Goal: Information Seeking & Learning: Find specific page/section

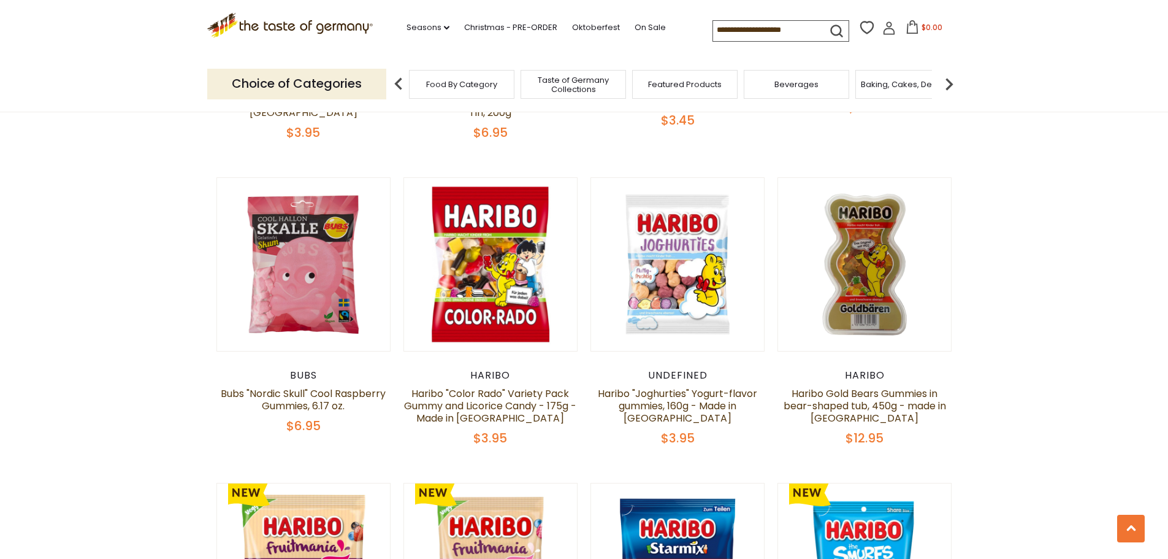
scroll to position [2391, 0]
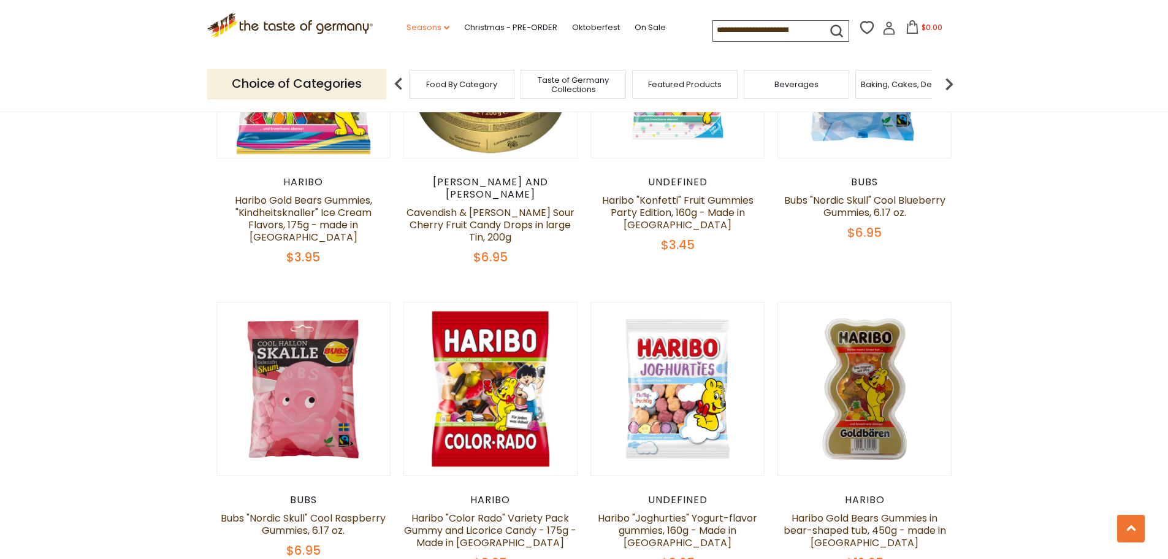
click at [422, 27] on link "Seasons dropdown_arrow" at bounding box center [428, 27] width 43 height 13
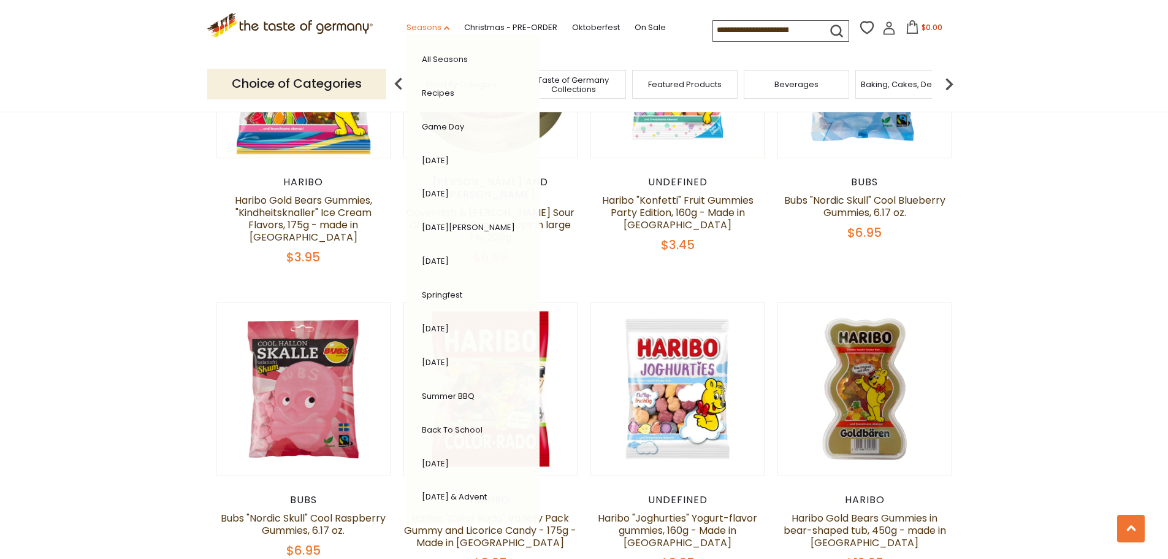
click at [422, 27] on link "Seasons dropdown_arrow" at bounding box center [428, 27] width 43 height 13
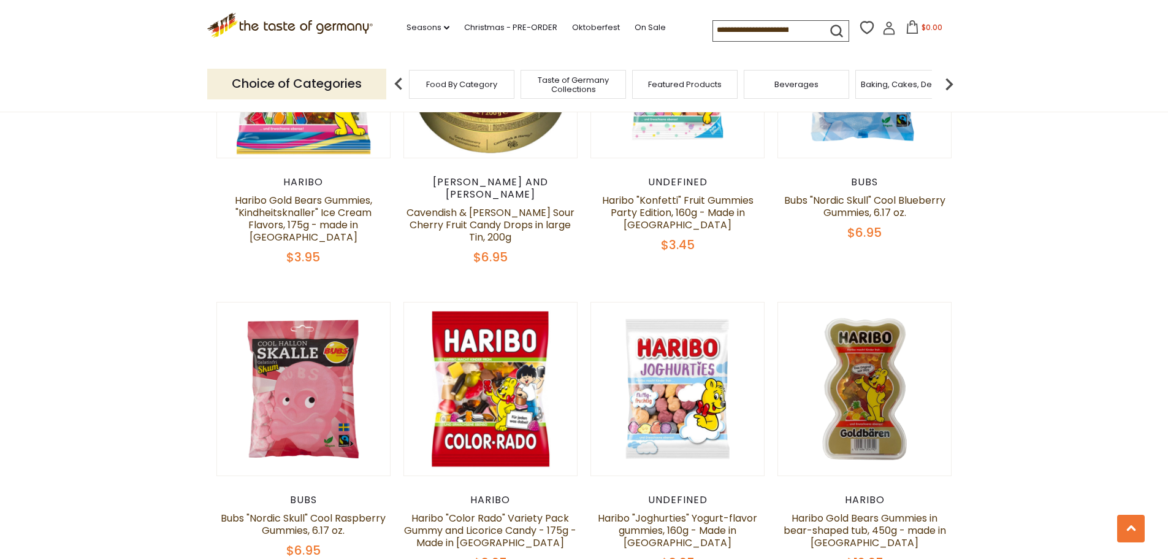
click at [948, 78] on img at bounding box center [949, 84] width 25 height 25
click at [792, 86] on div "Candy" at bounding box center [806, 84] width 105 height 29
click at [819, 85] on span "Candy" at bounding box center [806, 84] width 26 height 9
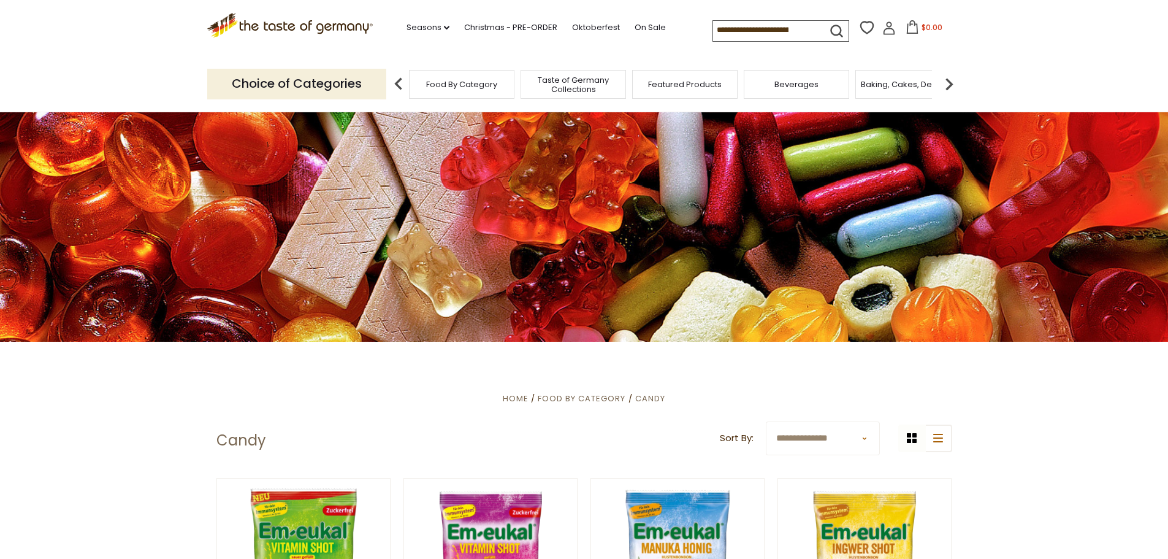
scroll to position [184, 0]
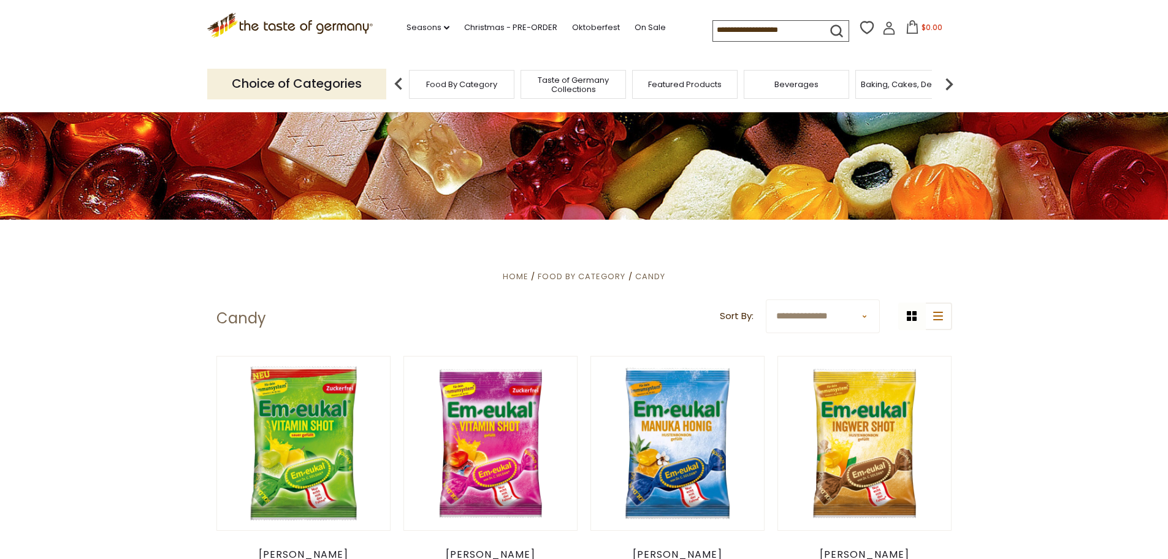
click at [854, 310] on select "**********" at bounding box center [823, 316] width 114 height 34
select select "********"
click at [766, 299] on select "**********" at bounding box center [823, 316] width 114 height 34
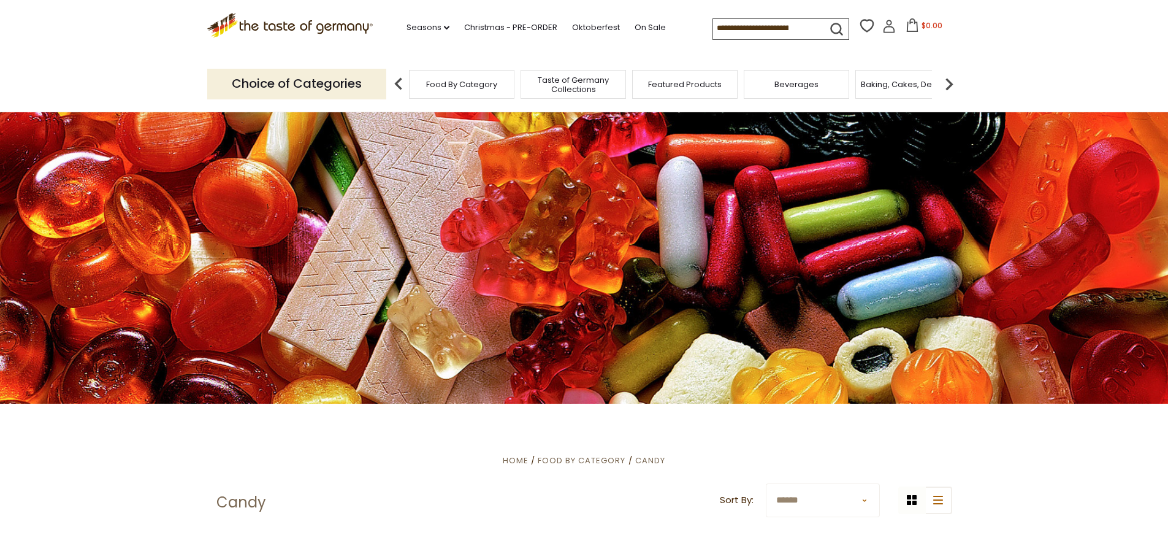
click at [949, 79] on img at bounding box center [949, 84] width 25 height 25
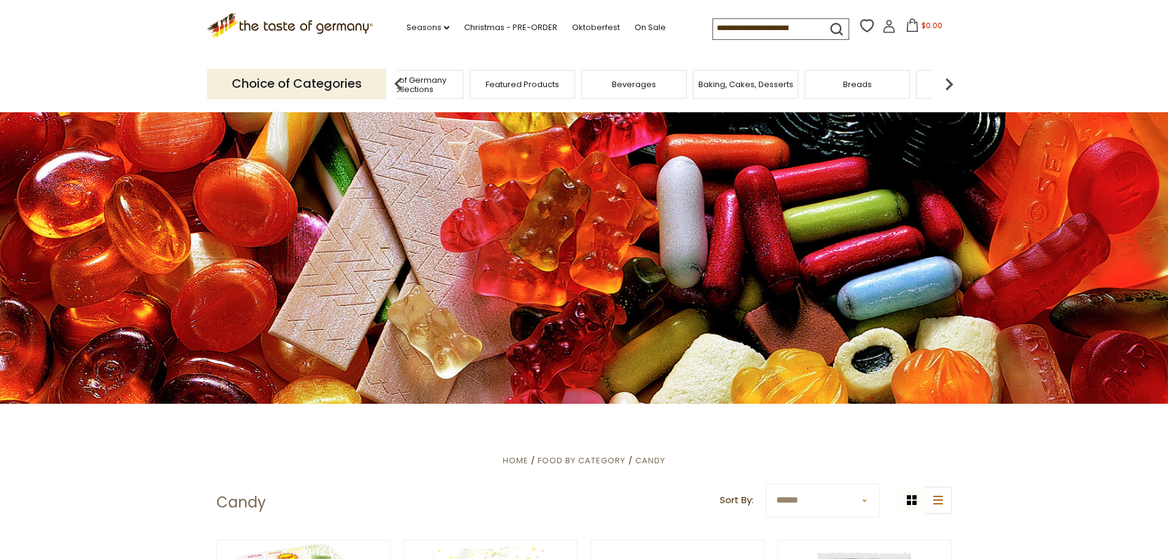
click at [949, 79] on img at bounding box center [949, 84] width 25 height 25
click at [681, 83] on div "Cookies" at bounding box center [704, 84] width 105 height 29
click at [727, 88] on span "Cookies" at bounding box center [713, 84] width 33 height 9
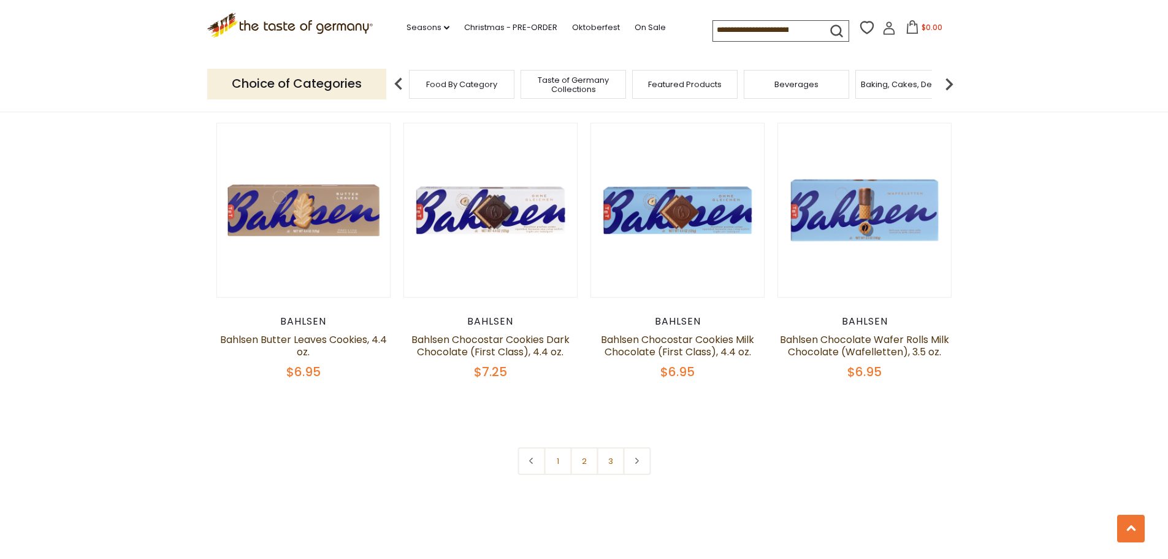
scroll to position [2821, 0]
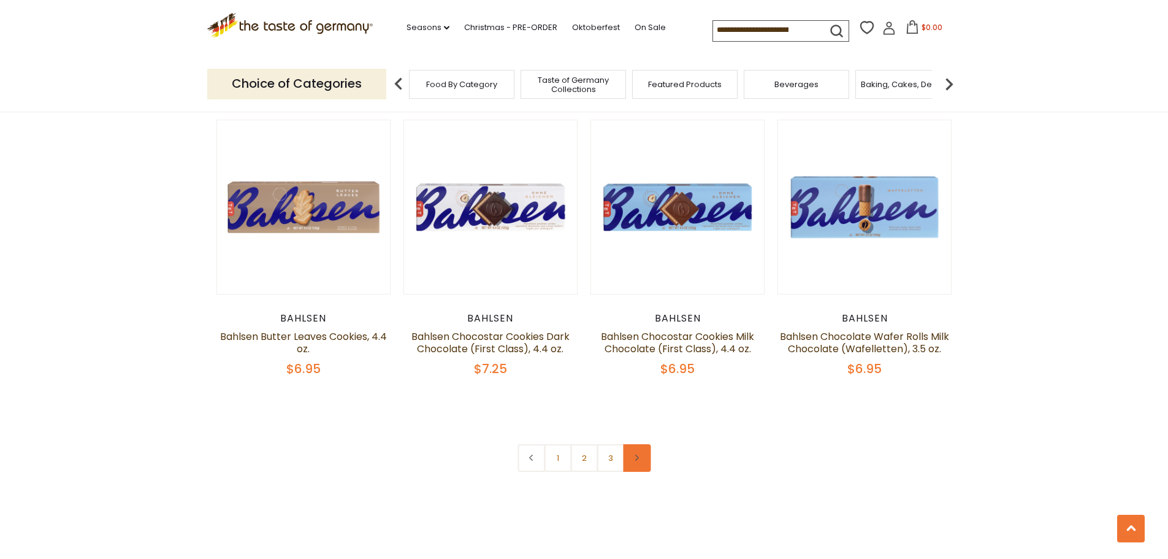
click at [641, 454] on link at bounding box center [637, 458] width 28 height 28
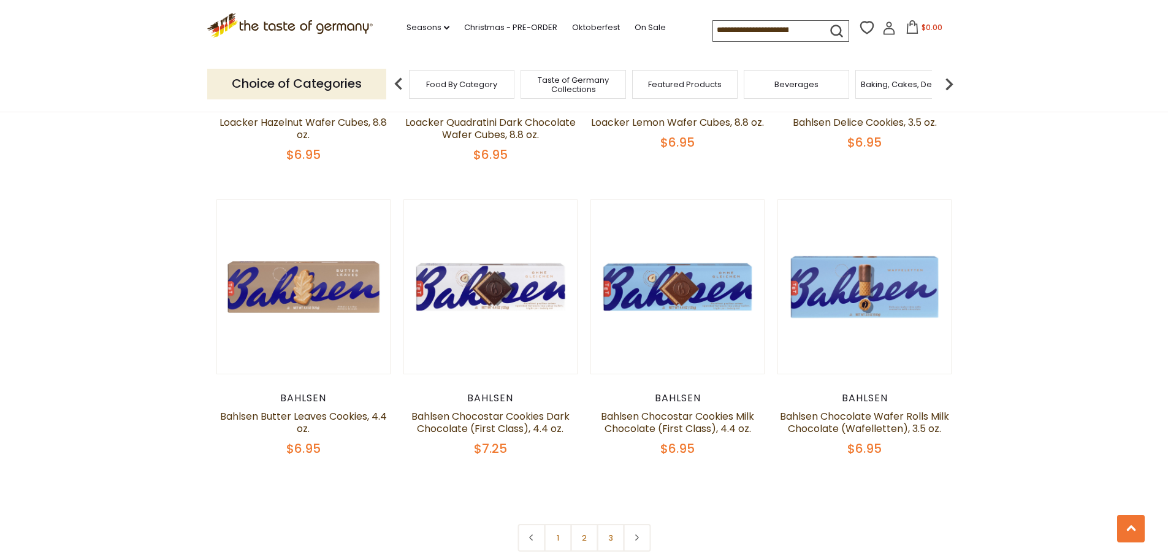
scroll to position [2821, 0]
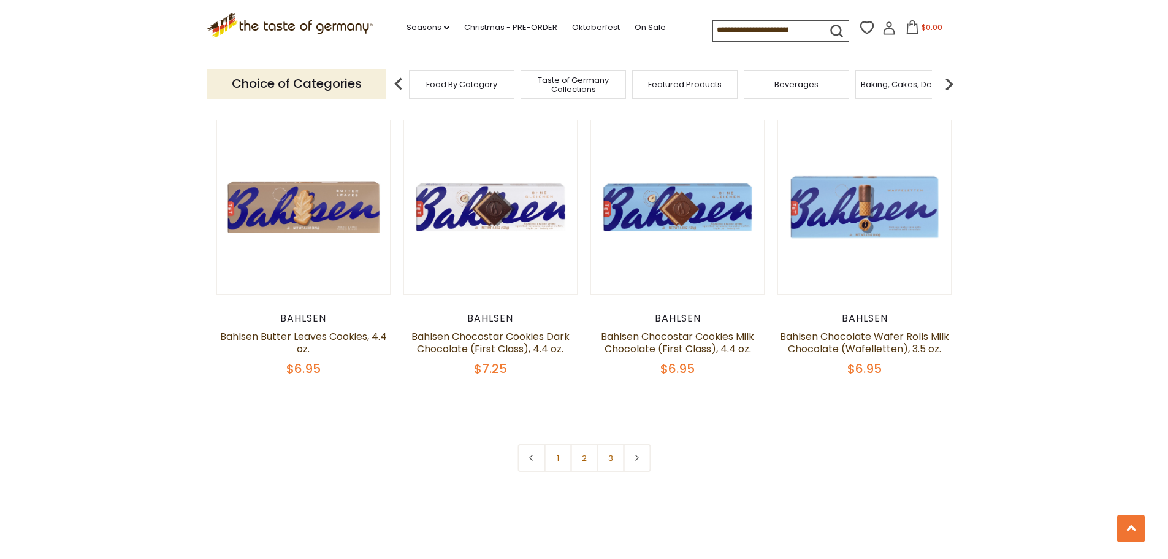
click at [649, 455] on link at bounding box center [637, 458] width 28 height 28
click at [950, 83] on img at bounding box center [949, 84] width 25 height 25
click at [846, 86] on div "Candy" at bounding box center [806, 84] width 105 height 29
click at [824, 86] on div "Candy" at bounding box center [806, 84] width 105 height 29
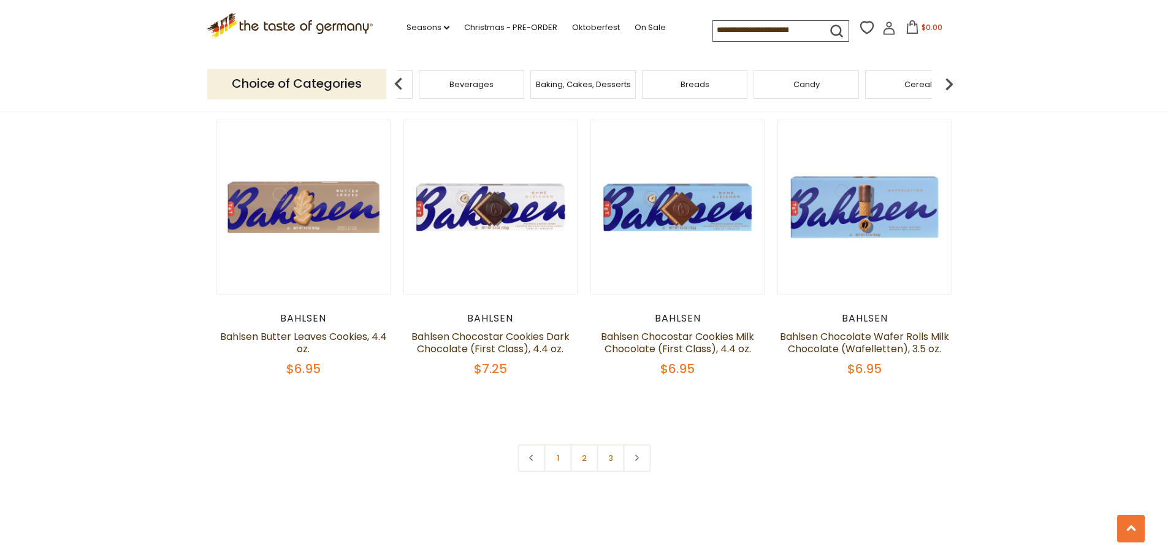
click at [802, 91] on div "Candy" at bounding box center [806, 84] width 105 height 29
click at [796, 85] on span "Candy" at bounding box center [806, 84] width 26 height 9
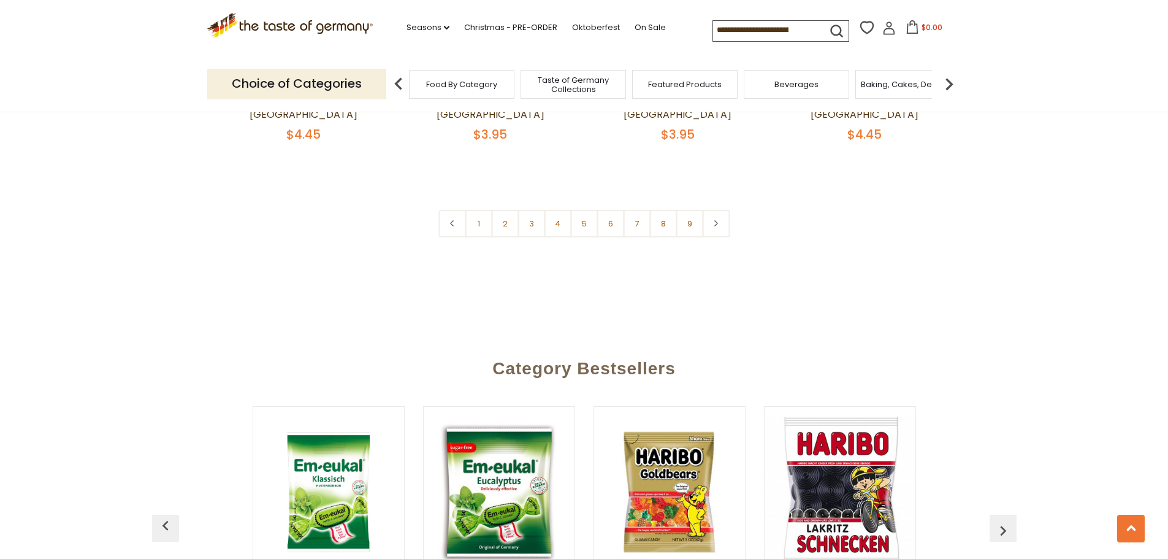
scroll to position [3066, 0]
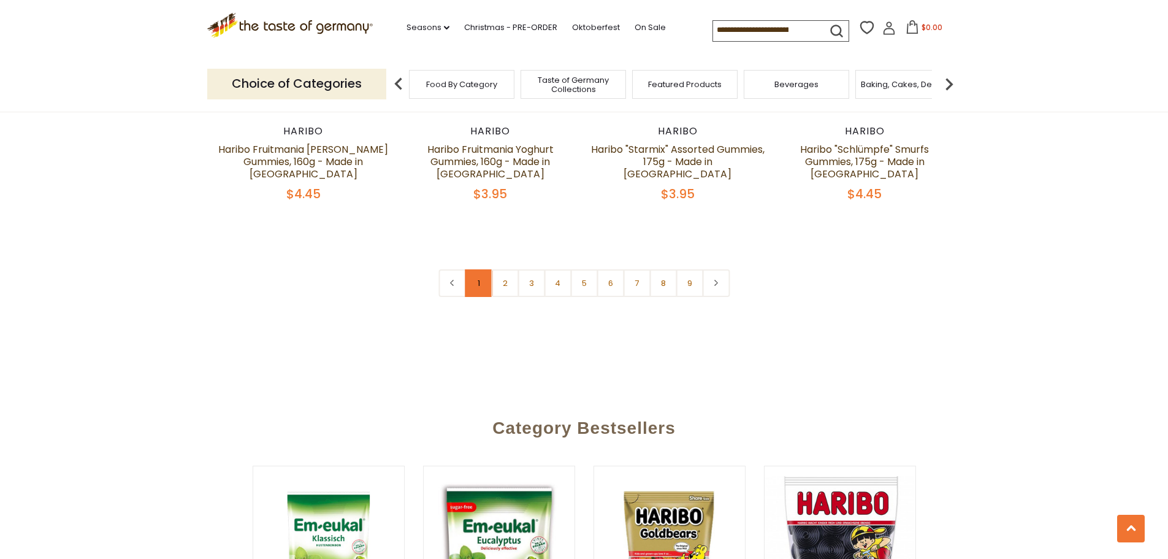
click at [478, 269] on link "1" at bounding box center [479, 283] width 28 height 28
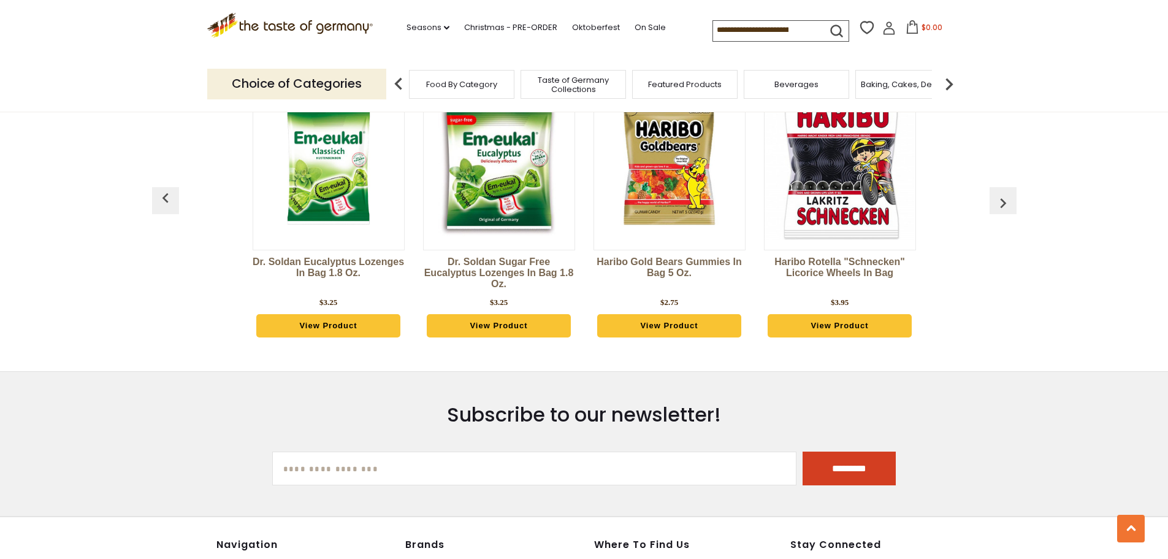
scroll to position [3146, 0]
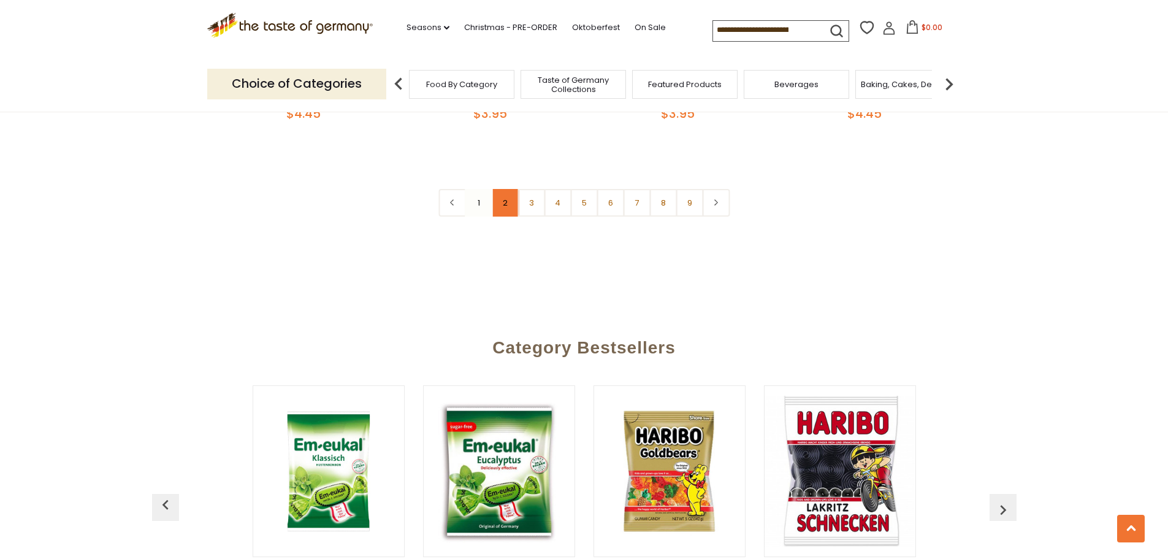
click at [502, 189] on link "2" at bounding box center [505, 203] width 28 height 28
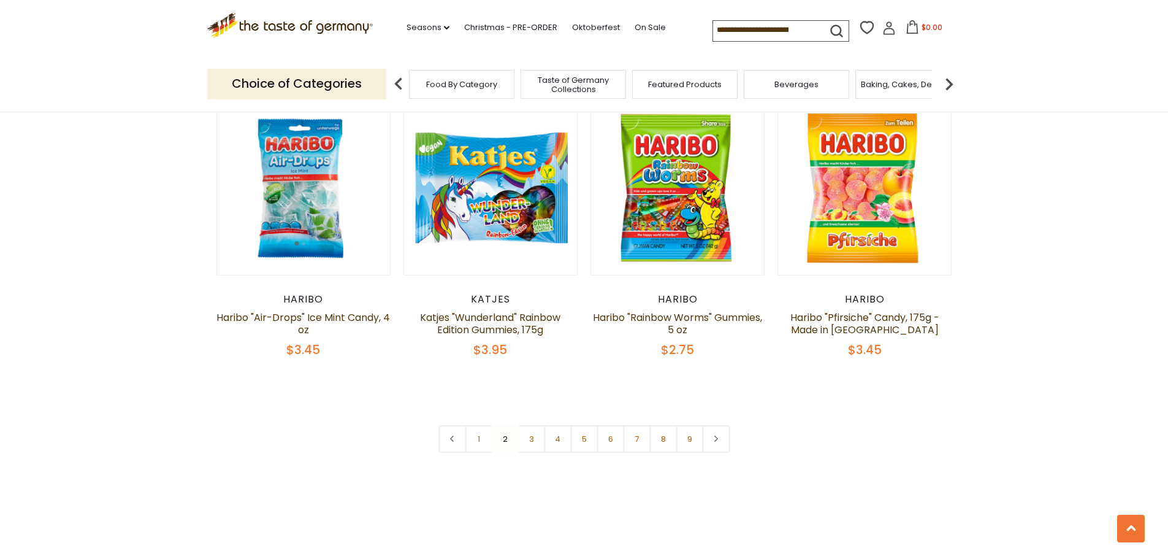
scroll to position [2875, 0]
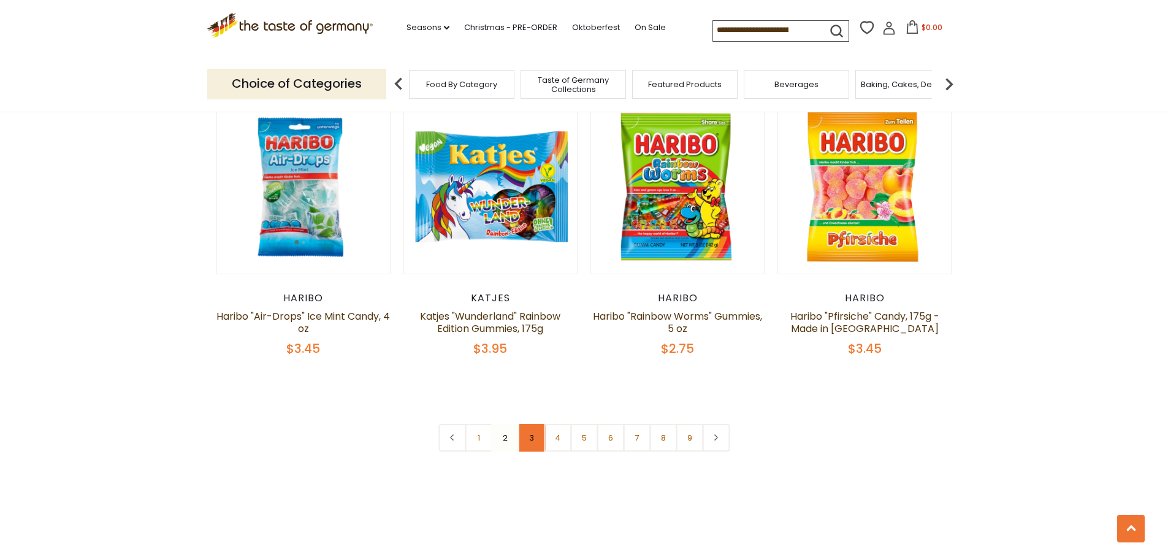
click at [530, 424] on link "3" at bounding box center [532, 438] width 28 height 28
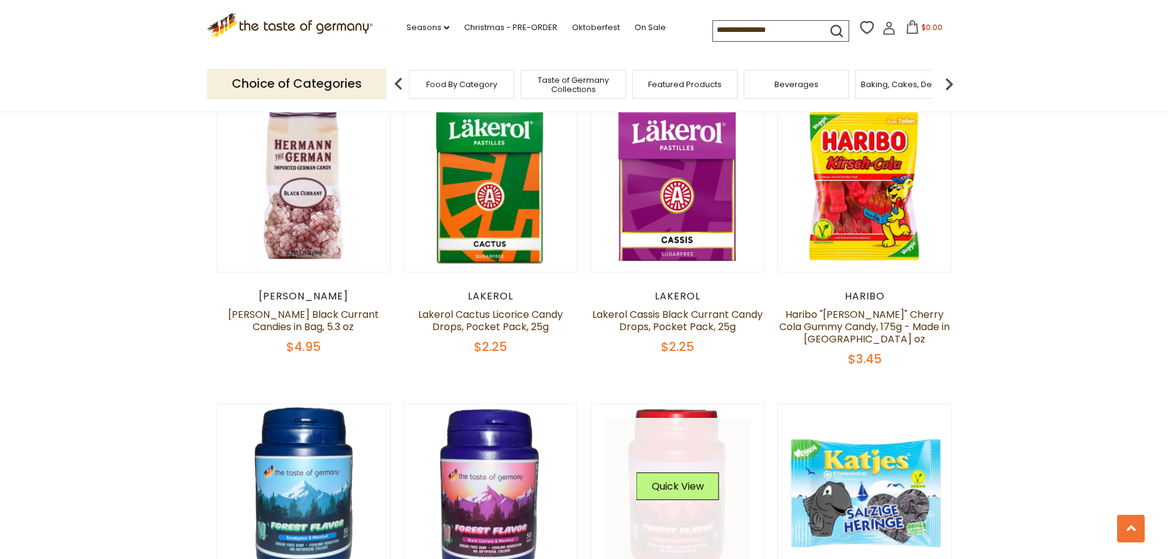
scroll to position [1280, 0]
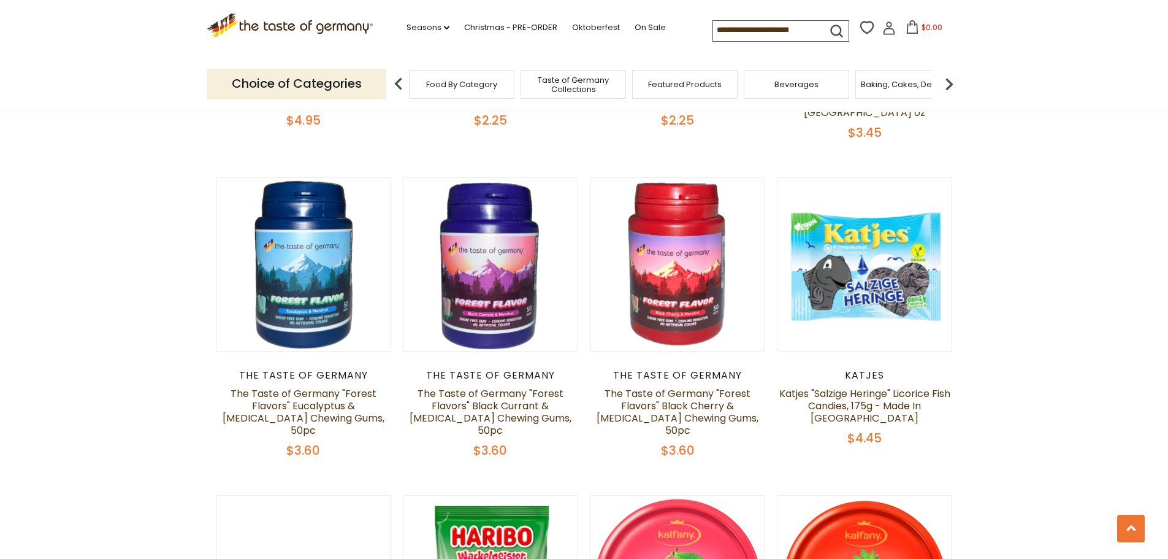
click at [754, 29] on input at bounding box center [765, 29] width 104 height 17
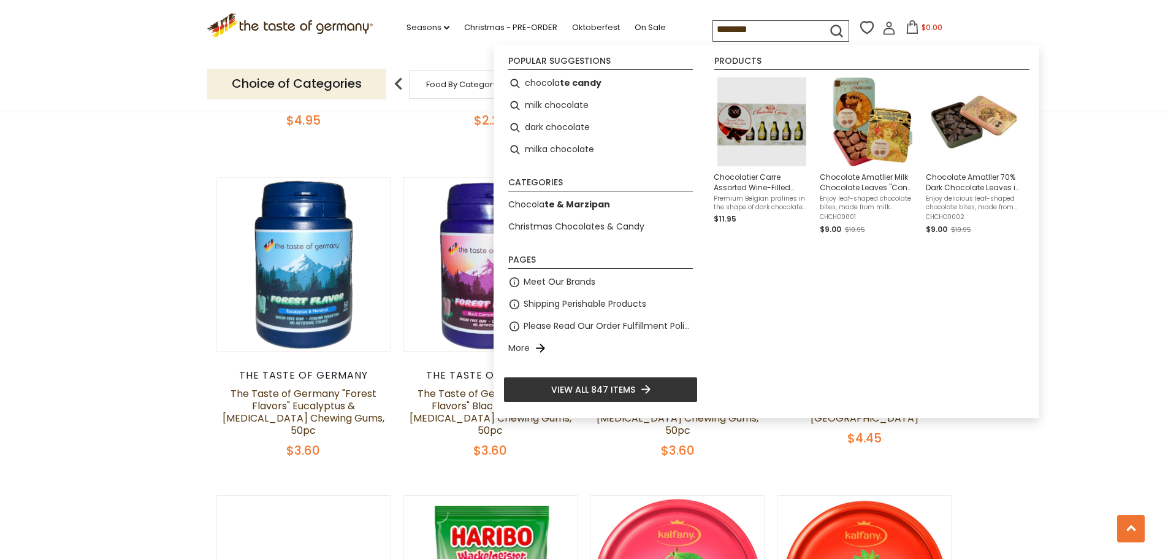
type input "*********"
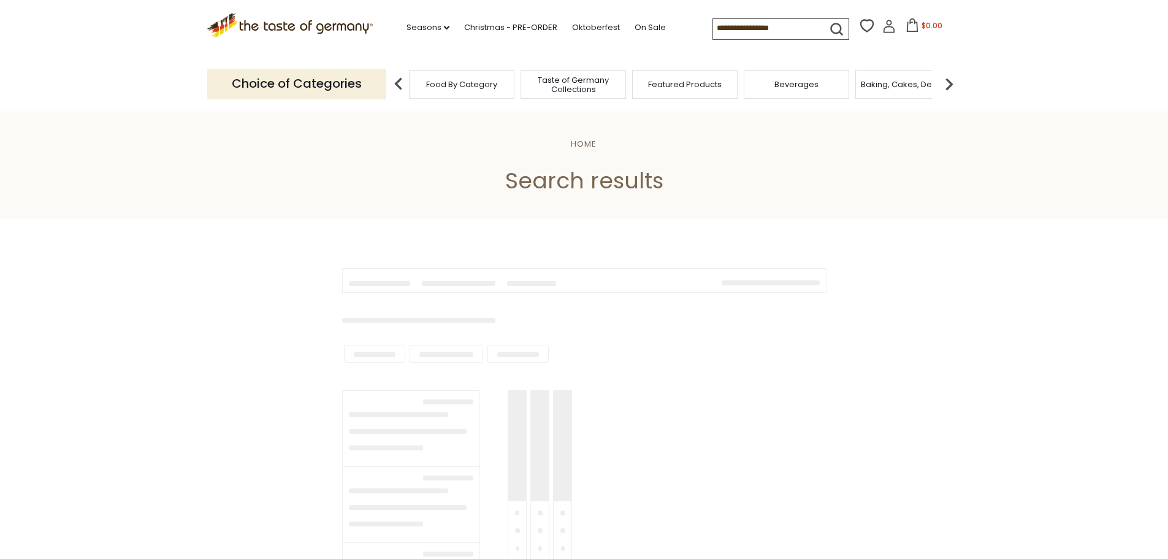
type input "*********"
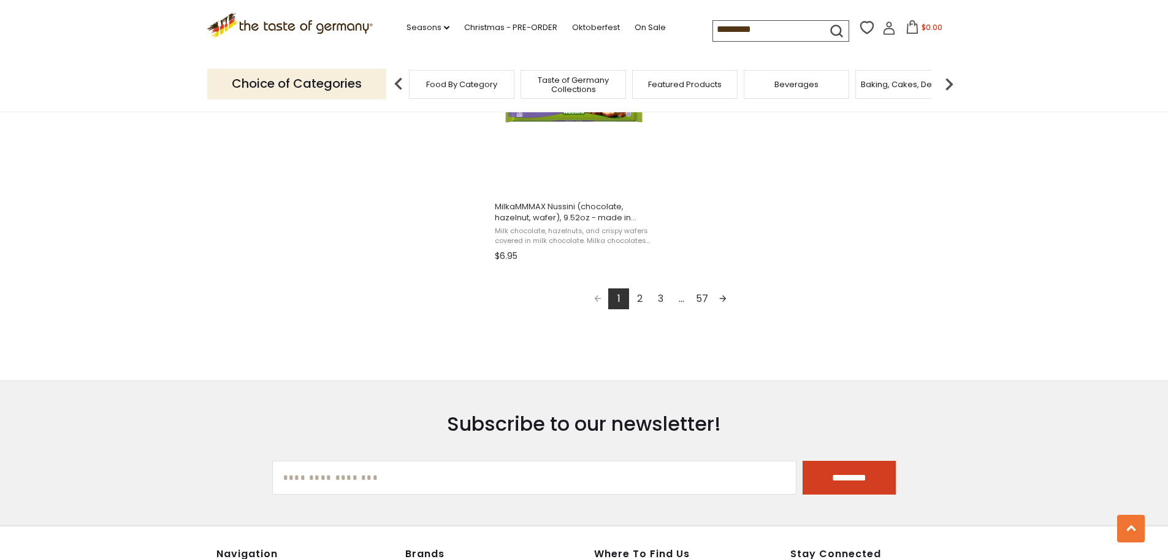
scroll to position [2391, 0]
click at [727, 294] on link "Next page" at bounding box center [722, 298] width 21 height 21
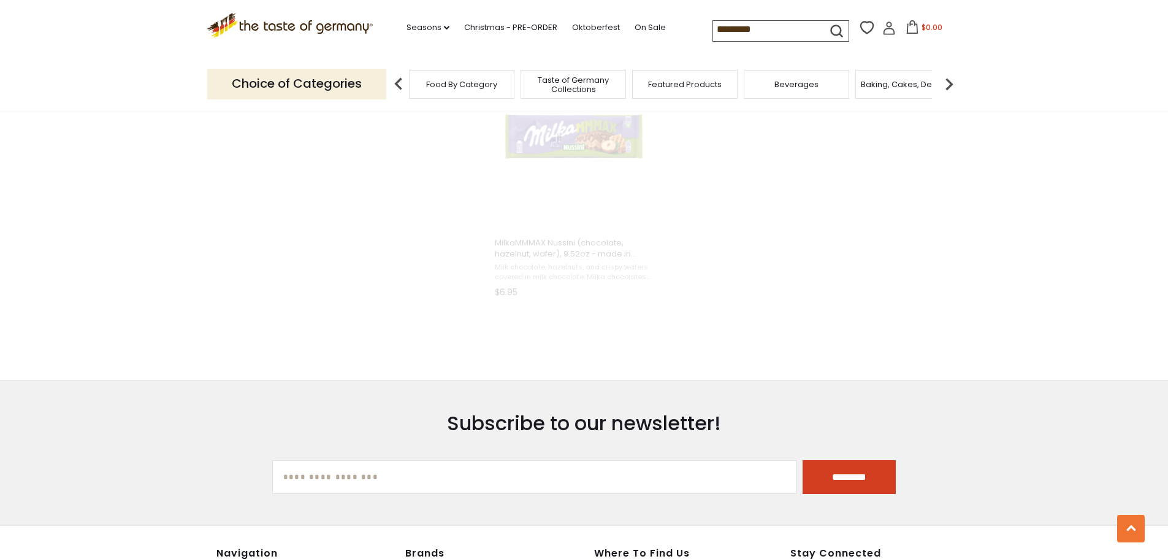
scroll to position [965, 0]
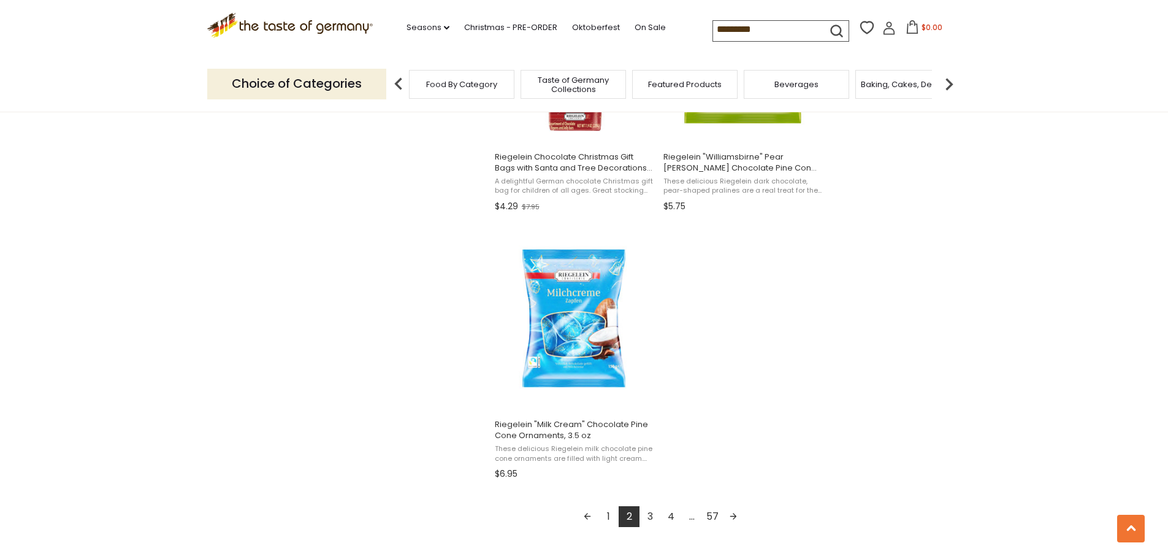
scroll to position [2146, 0]
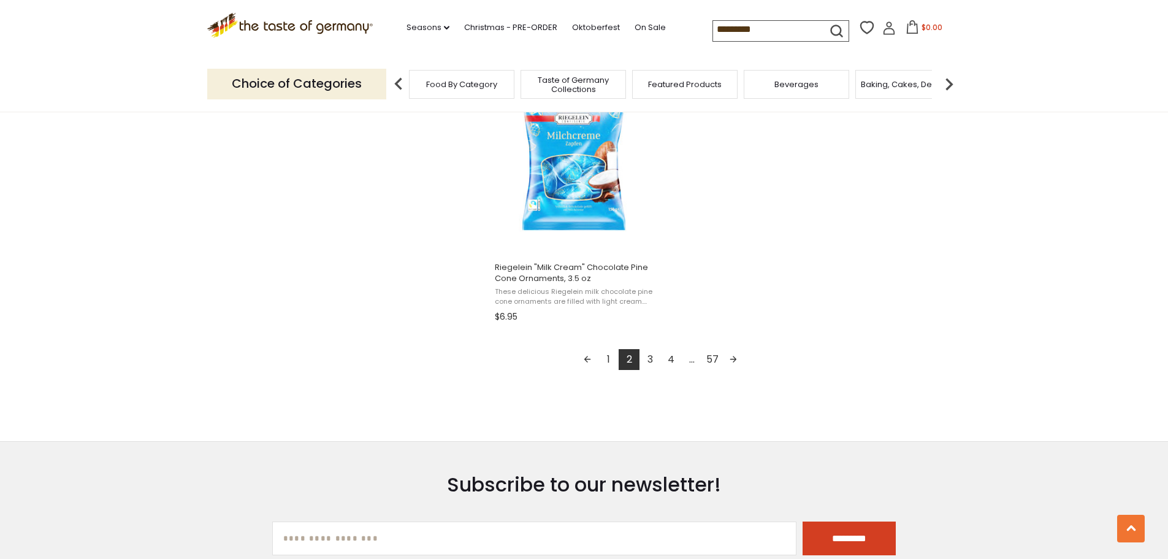
click at [734, 357] on link "Next page" at bounding box center [733, 359] width 21 height 21
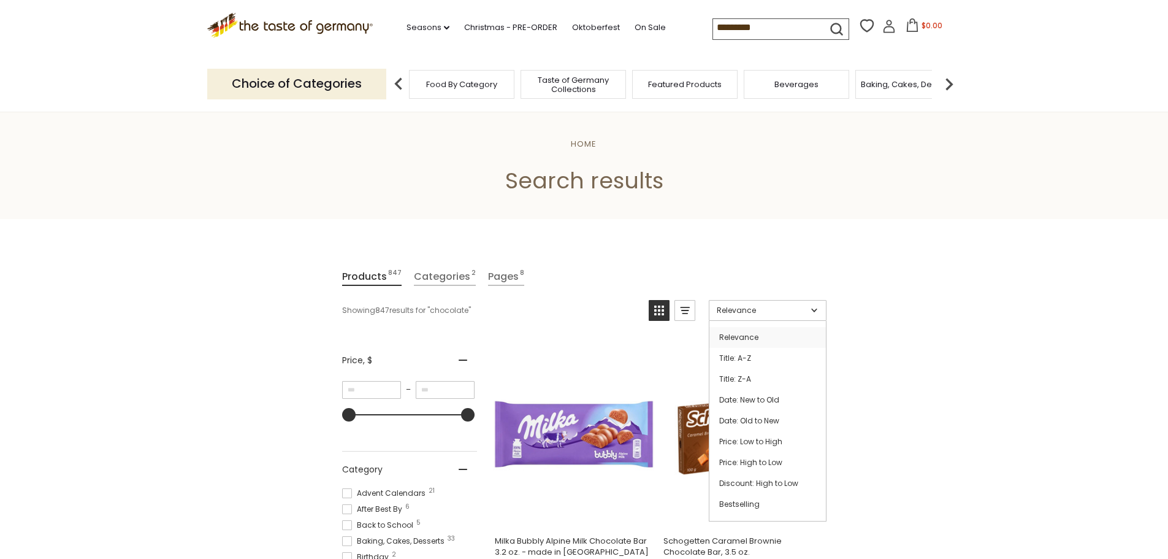
click at [786, 321] on ul "Relevance Title: A-Z Title: Z-A Date: New to Old Date: Old to New Price: Low to…" at bounding box center [768, 421] width 118 height 201
click at [728, 352] on link "Title: A-Z" at bounding box center [767, 358] width 117 height 21
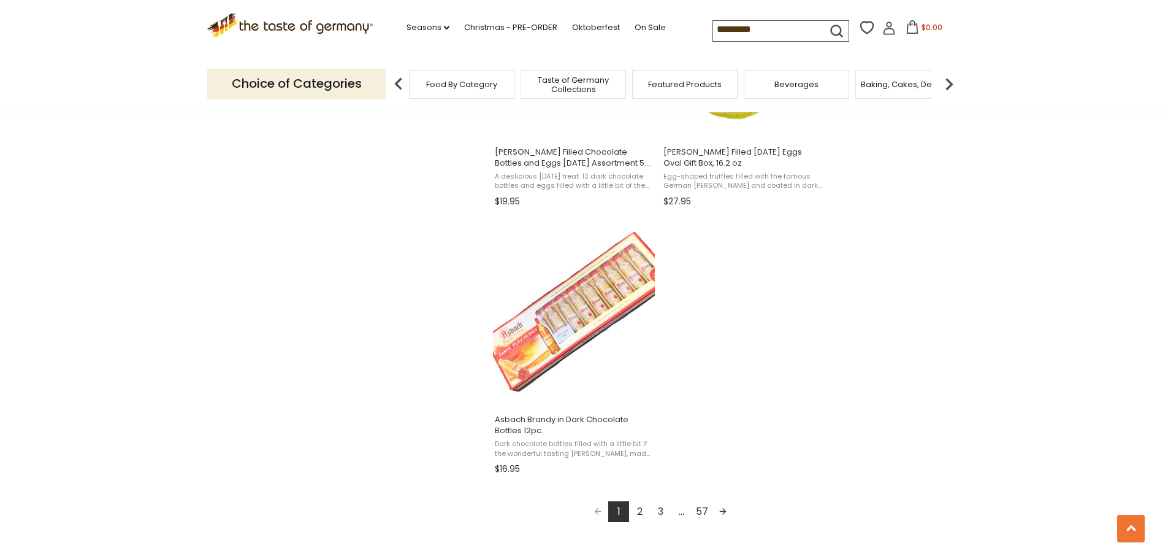
scroll to position [2023, 0]
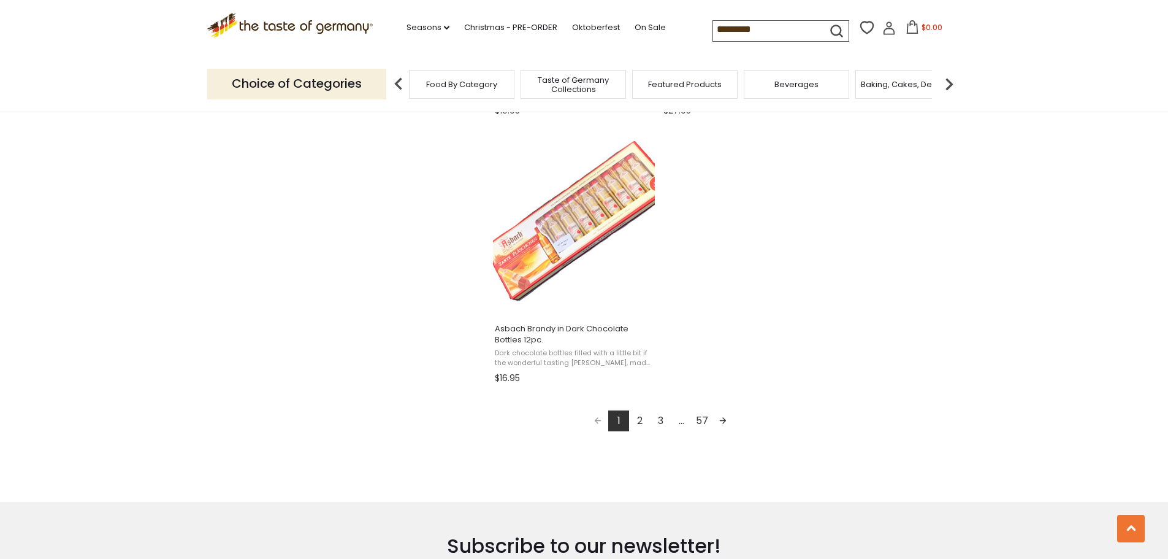
click at [724, 414] on link "Next page" at bounding box center [722, 420] width 21 height 21
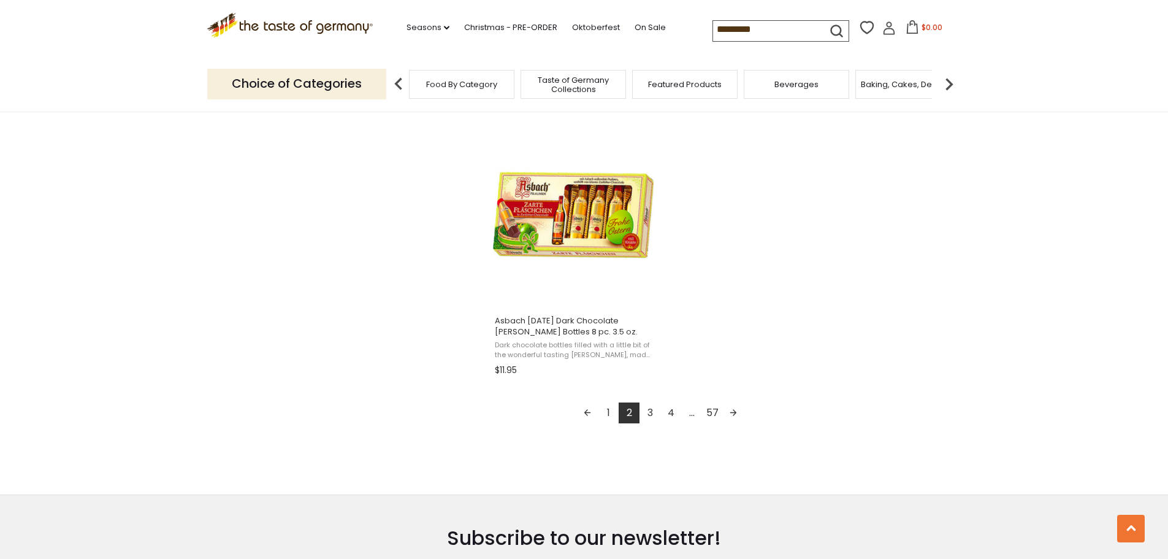
scroll to position [2330, 0]
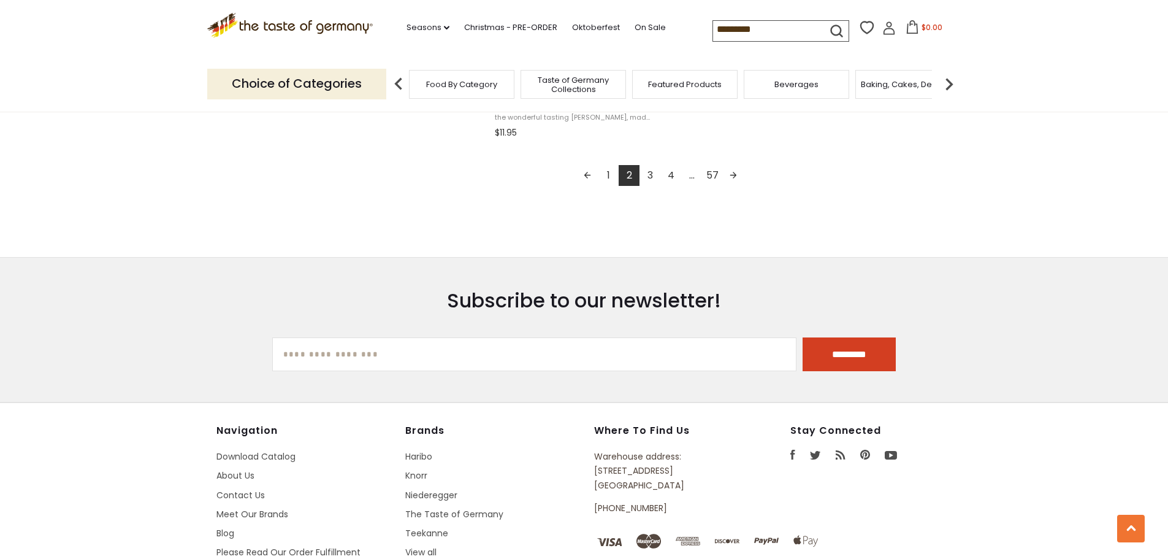
click at [734, 174] on link "Next page" at bounding box center [733, 175] width 21 height 21
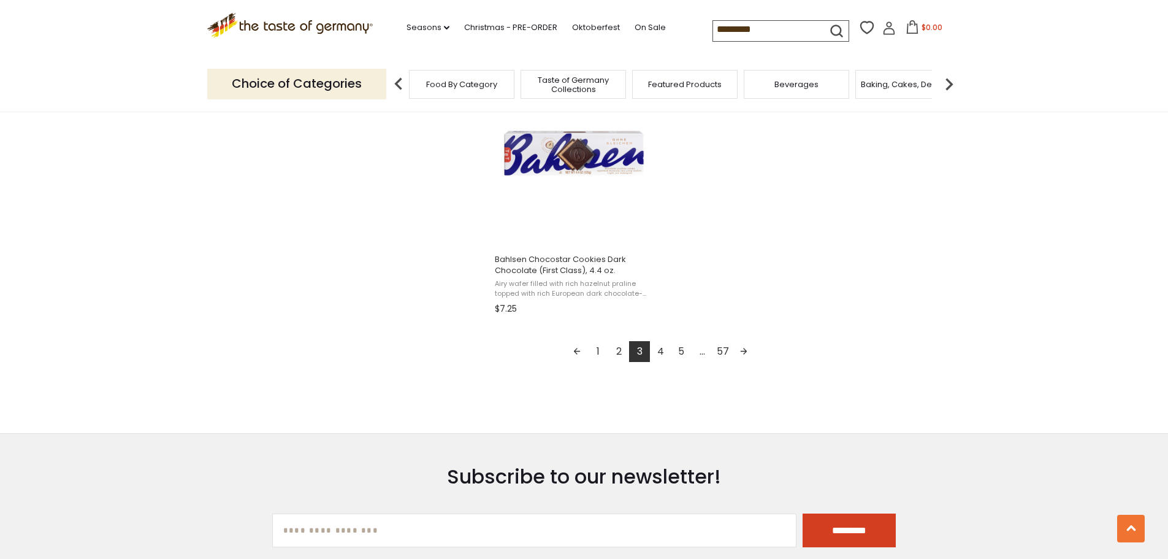
scroll to position [2207, 0]
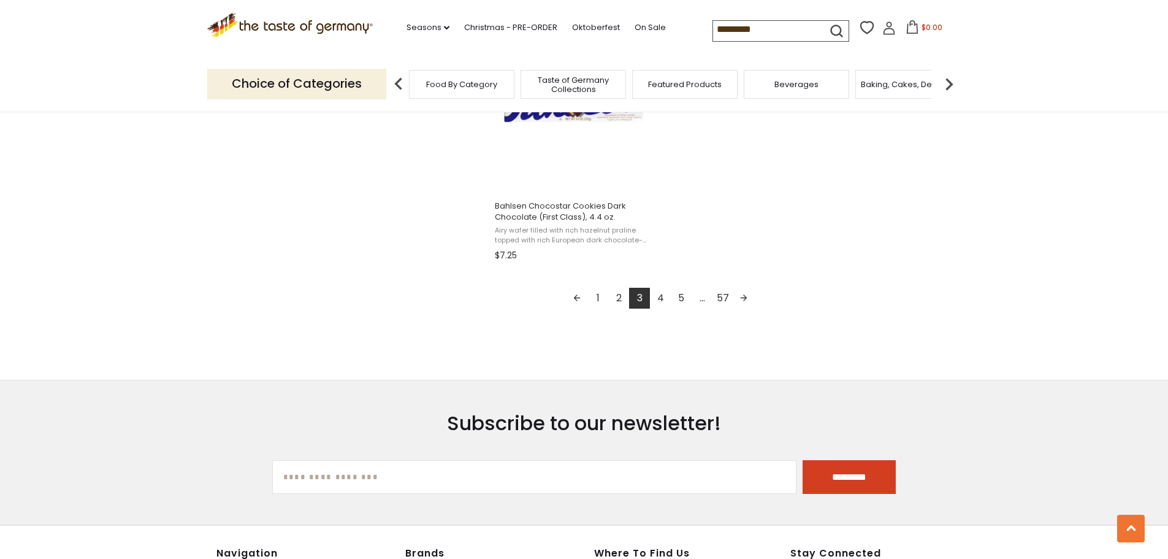
click at [747, 296] on link "Next page" at bounding box center [743, 298] width 21 height 21
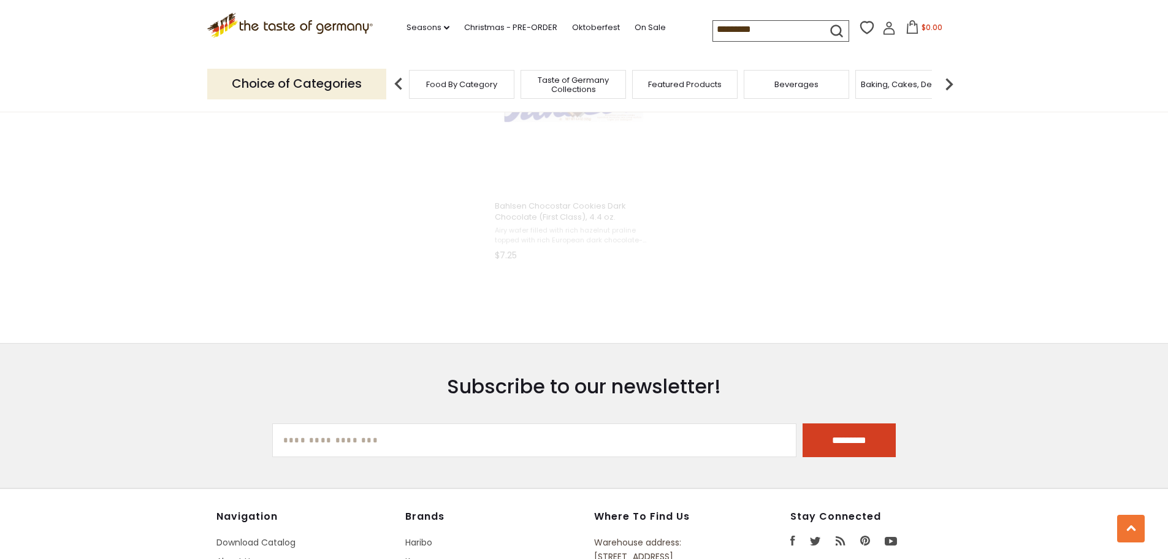
scroll to position [697, 0]
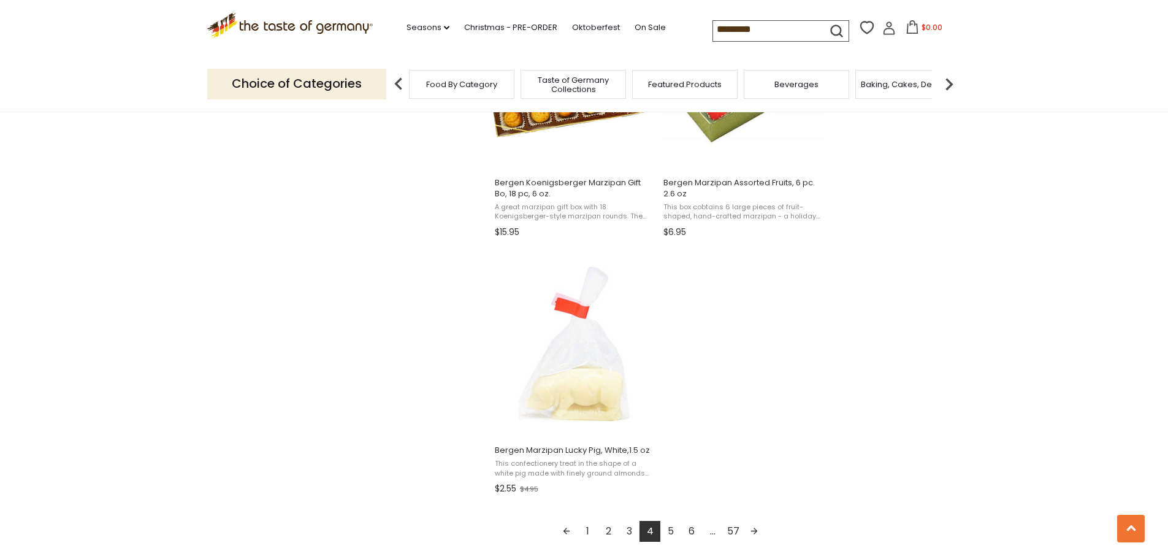
scroll to position [2146, 0]
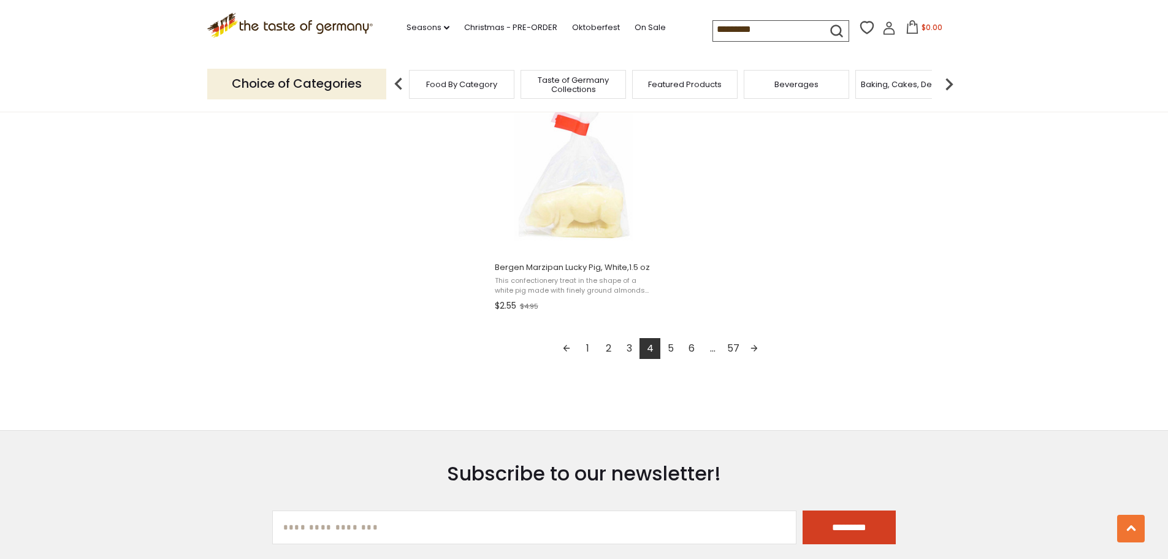
click at [755, 348] on link "Next page" at bounding box center [754, 348] width 21 height 21
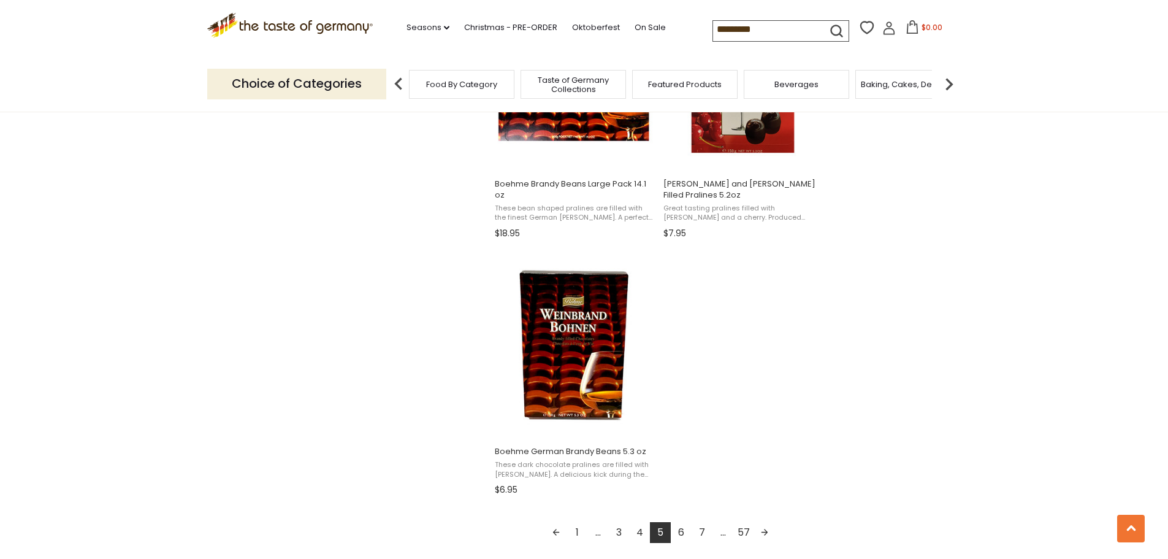
scroll to position [2207, 0]
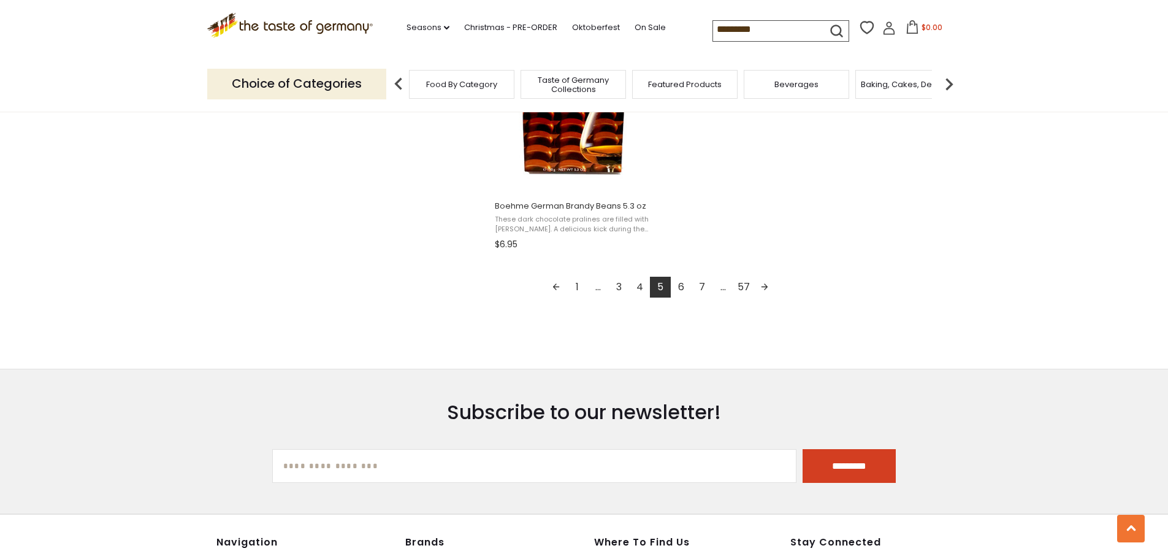
click at [764, 288] on link "Next page" at bounding box center [764, 287] width 21 height 21
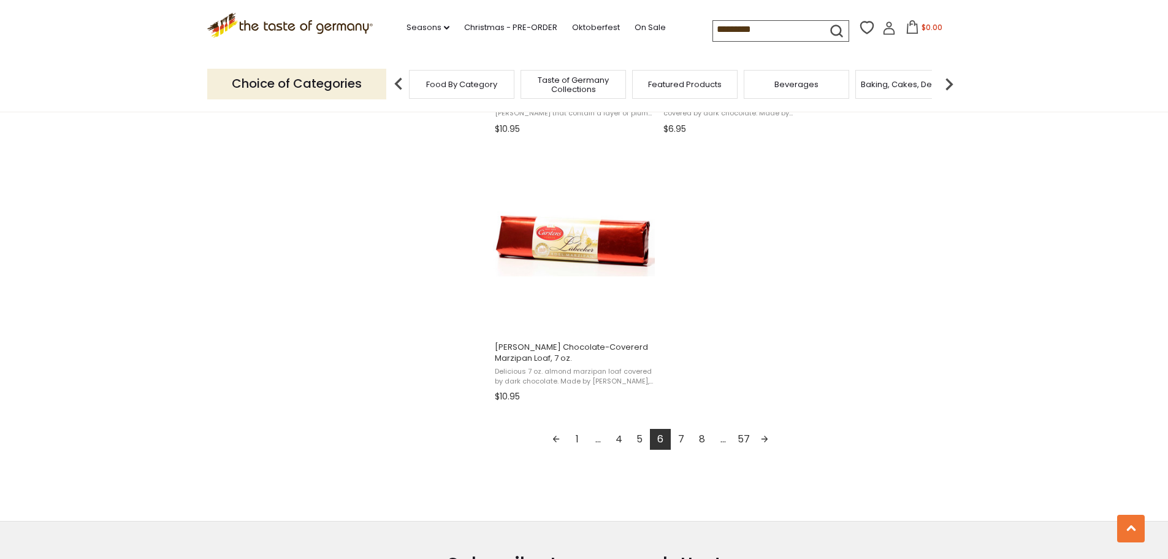
scroll to position [2146, 0]
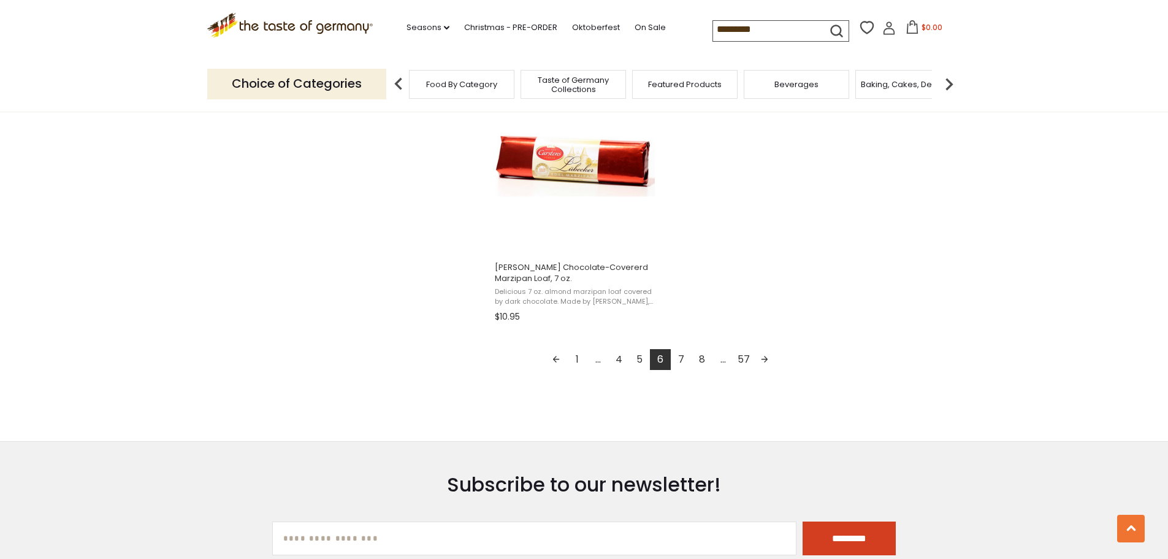
click at [768, 361] on link "Next page" at bounding box center [764, 359] width 21 height 21
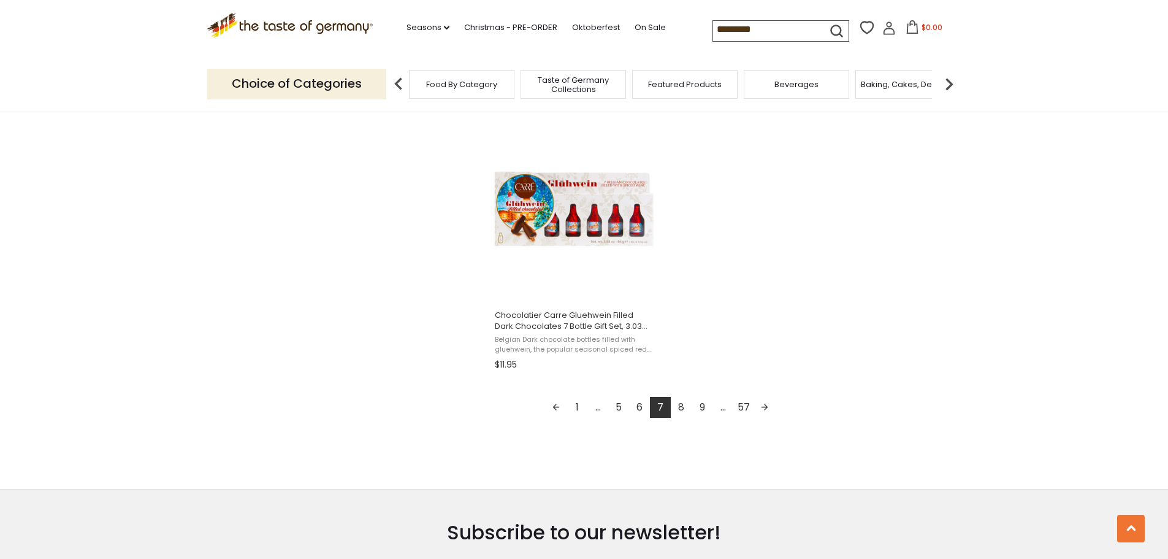
scroll to position [2146, 0]
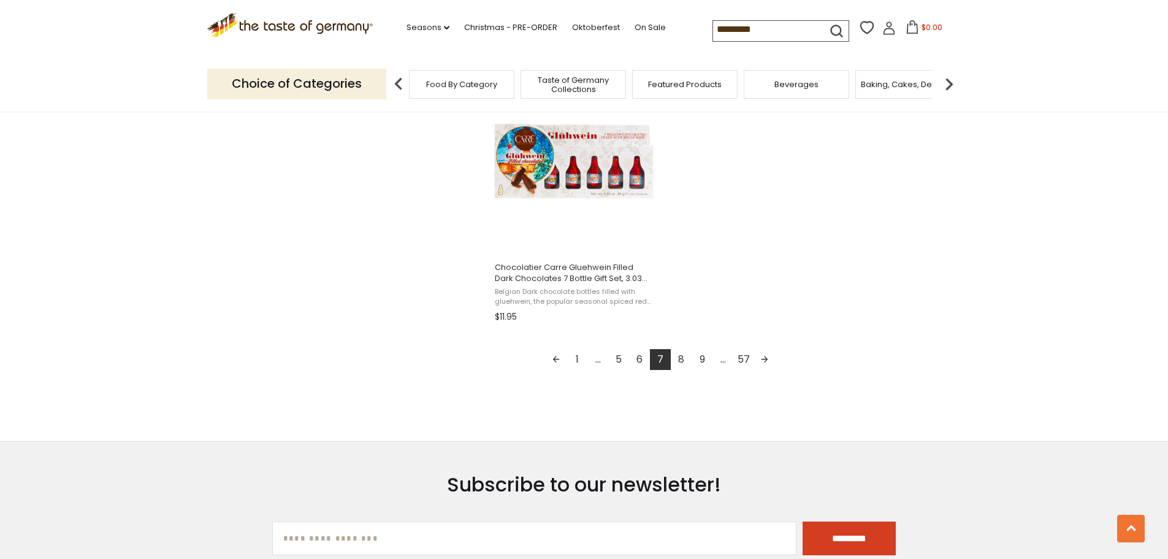
click at [768, 356] on link "Next page" at bounding box center [764, 359] width 21 height 21
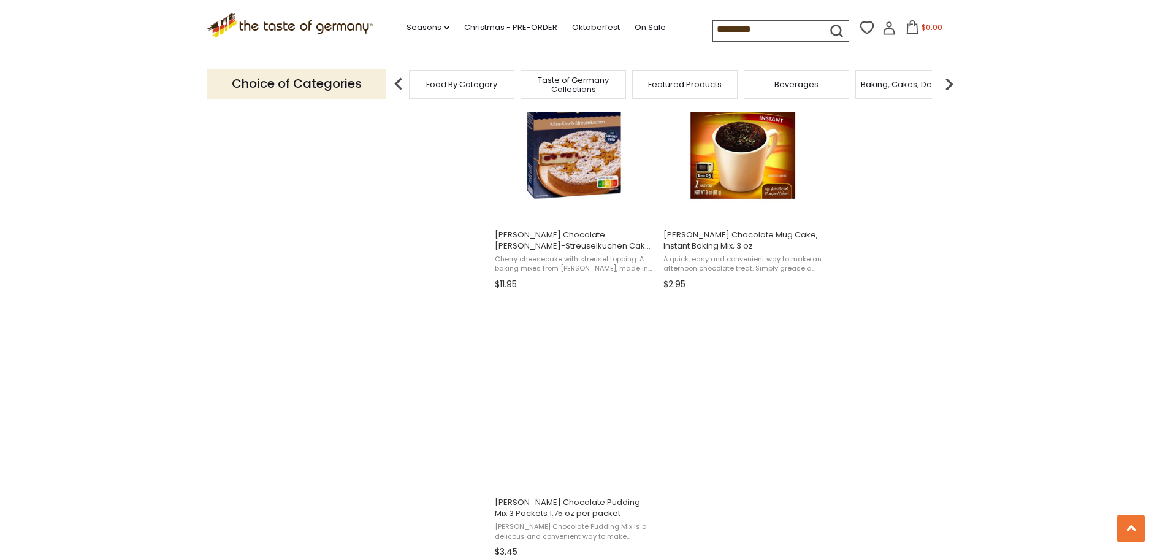
scroll to position [2023, 0]
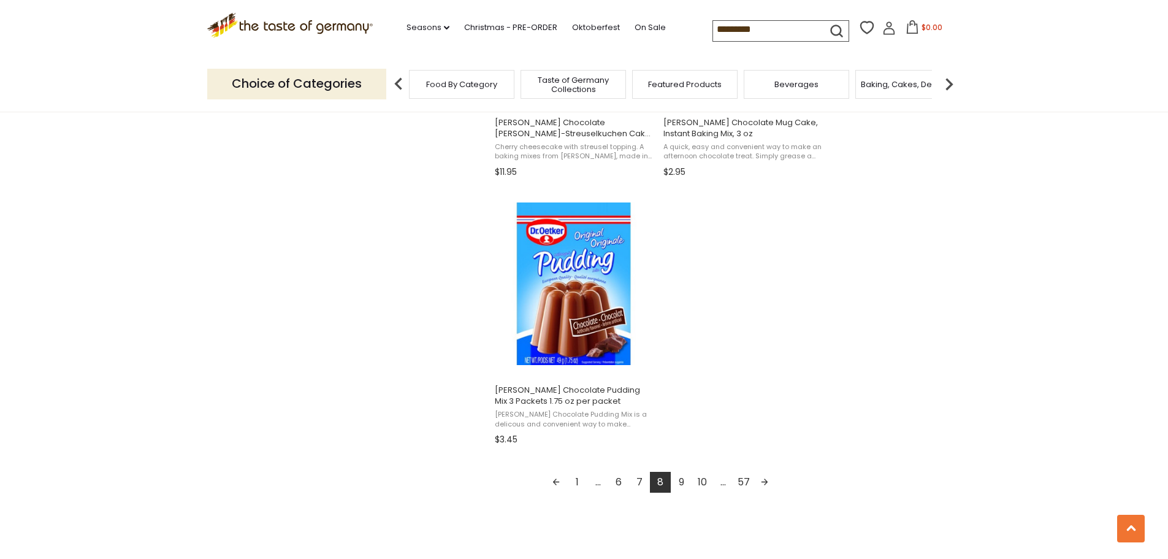
click at [767, 486] on link "Next page" at bounding box center [764, 482] width 21 height 21
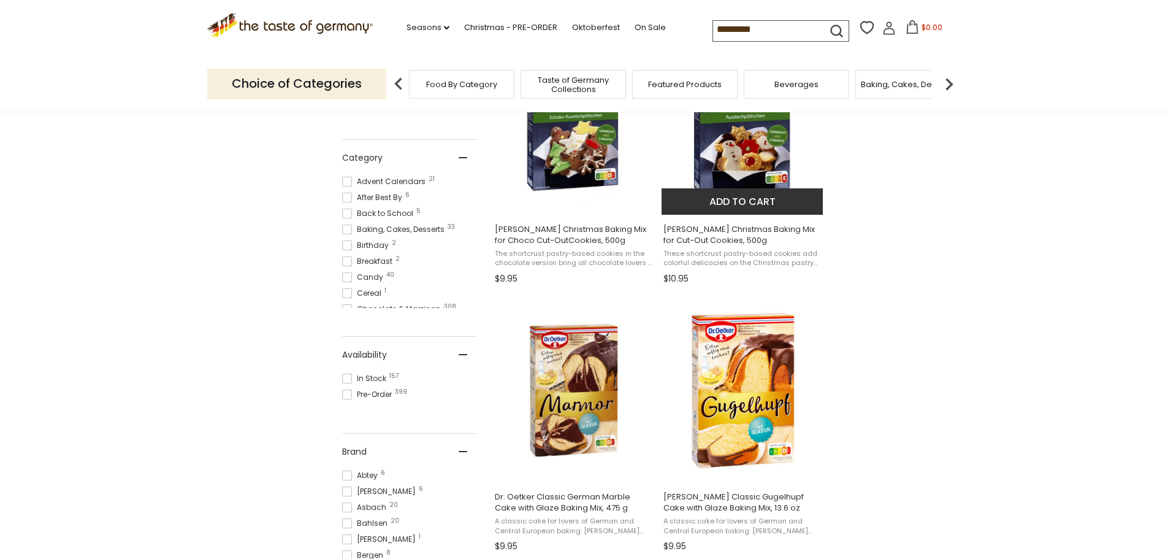
scroll to position [61, 0]
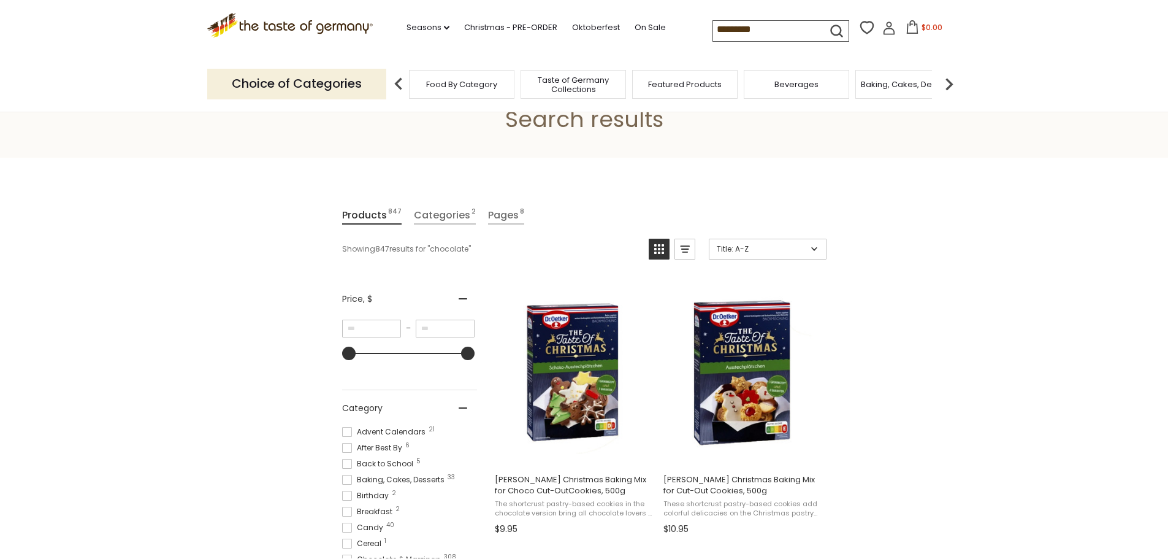
click at [682, 258] on icon "View list mode" at bounding box center [685, 249] width 20 height 20
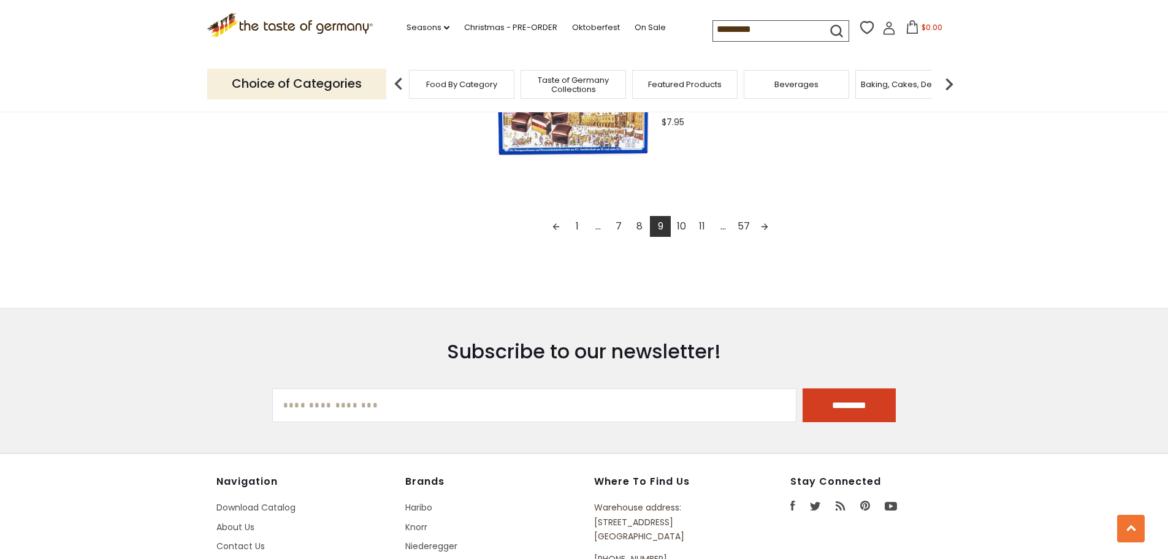
scroll to position [2698, 0]
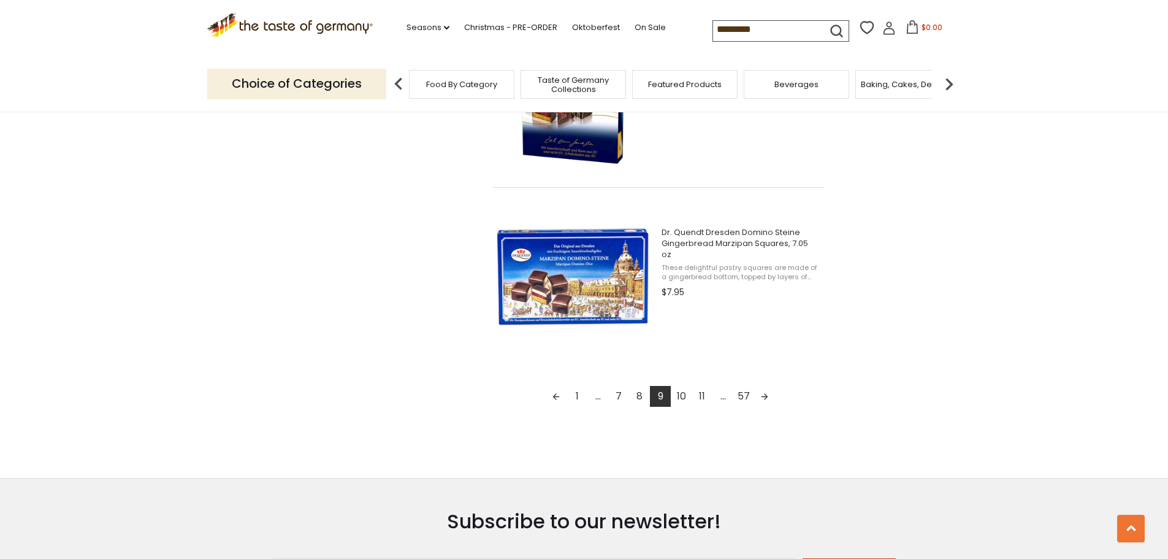
click at [765, 394] on link "Next page" at bounding box center [764, 396] width 21 height 21
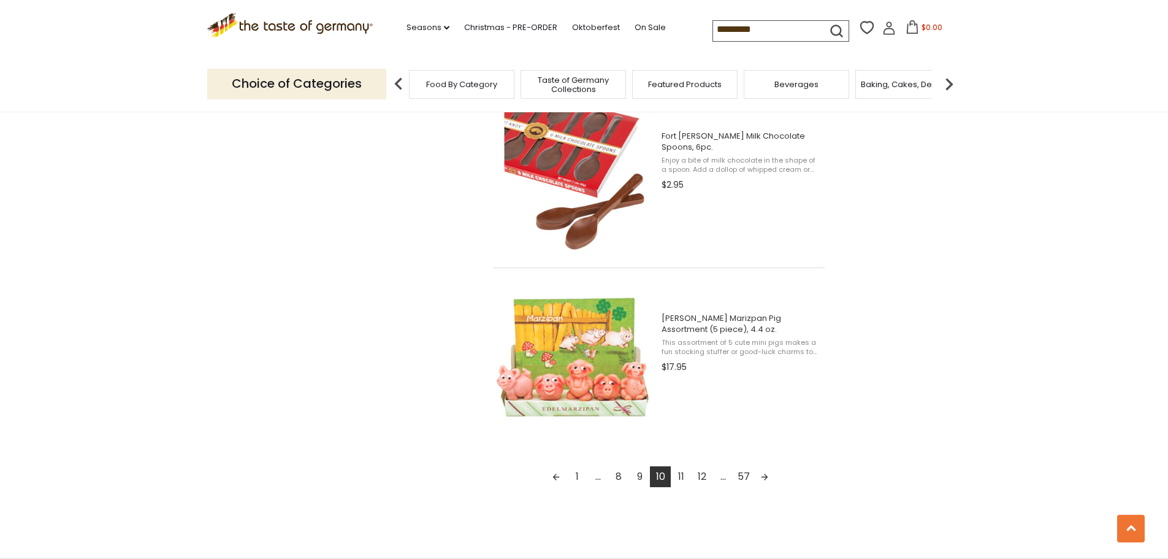
scroll to position [2759, 0]
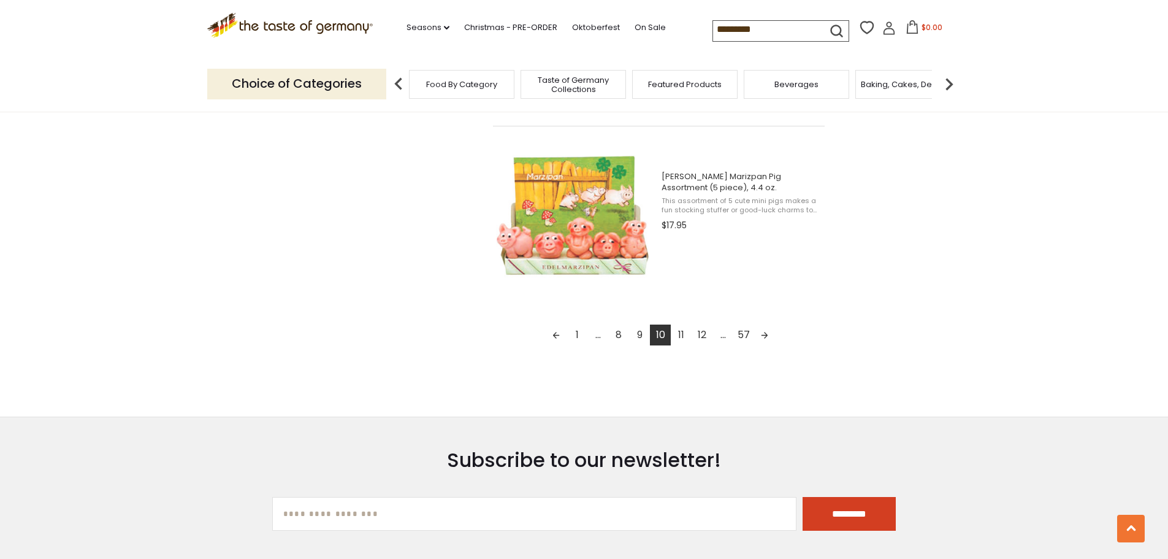
click at [767, 329] on link "Next page" at bounding box center [764, 334] width 21 height 21
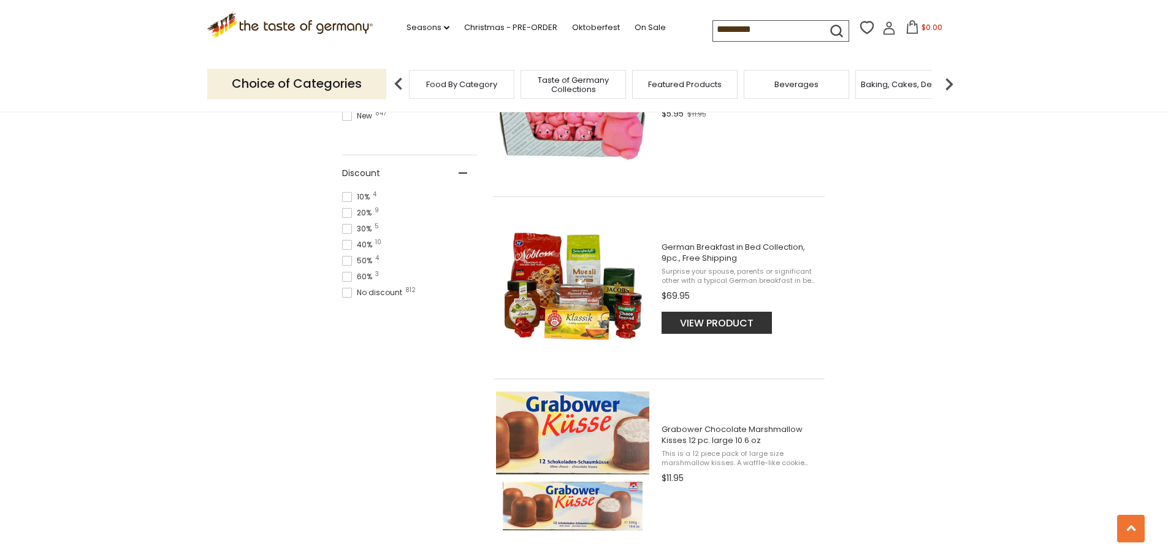
scroll to position [1042, 0]
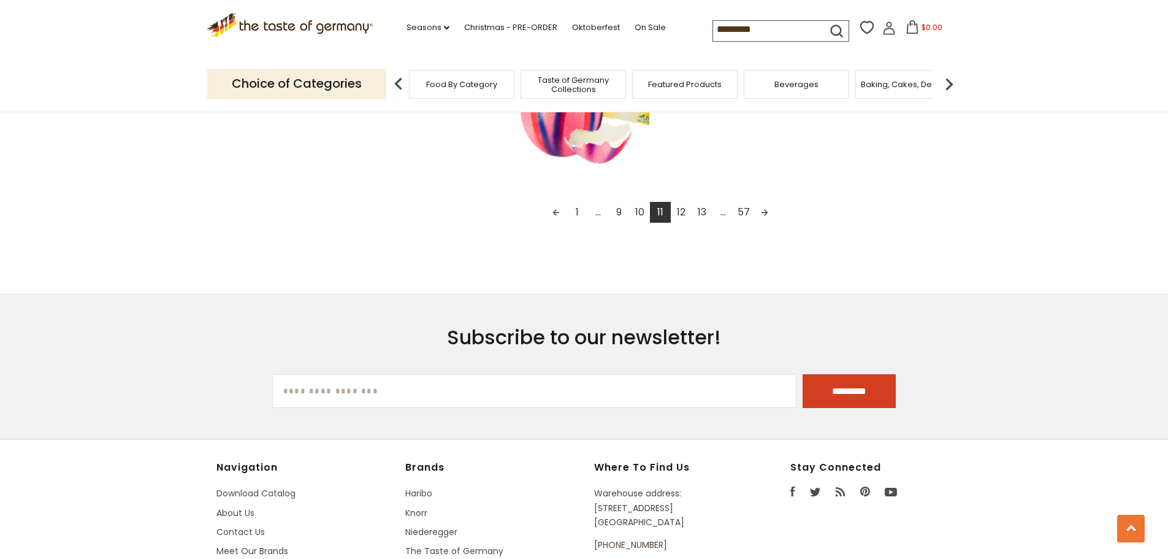
click at [771, 211] on link "Next page" at bounding box center [764, 212] width 21 height 21
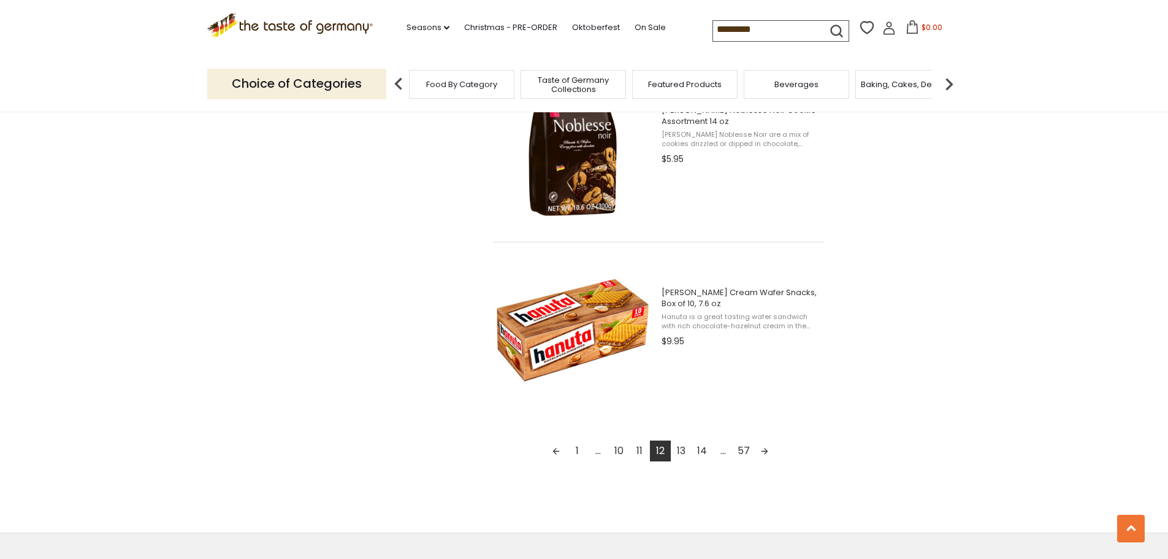
scroll to position [2882, 0]
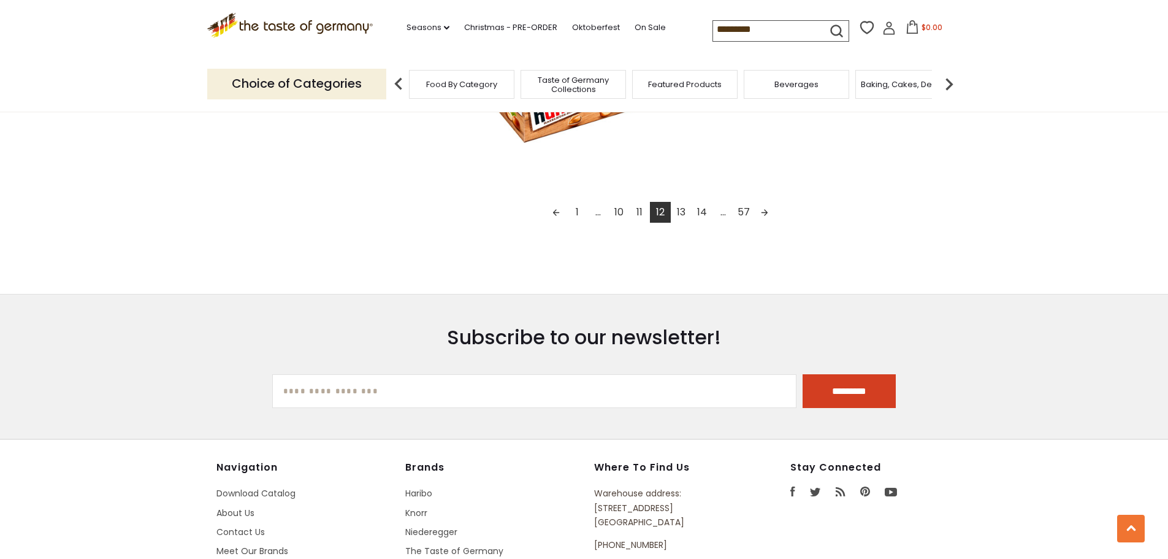
click at [770, 215] on link "Next page" at bounding box center [764, 212] width 21 height 21
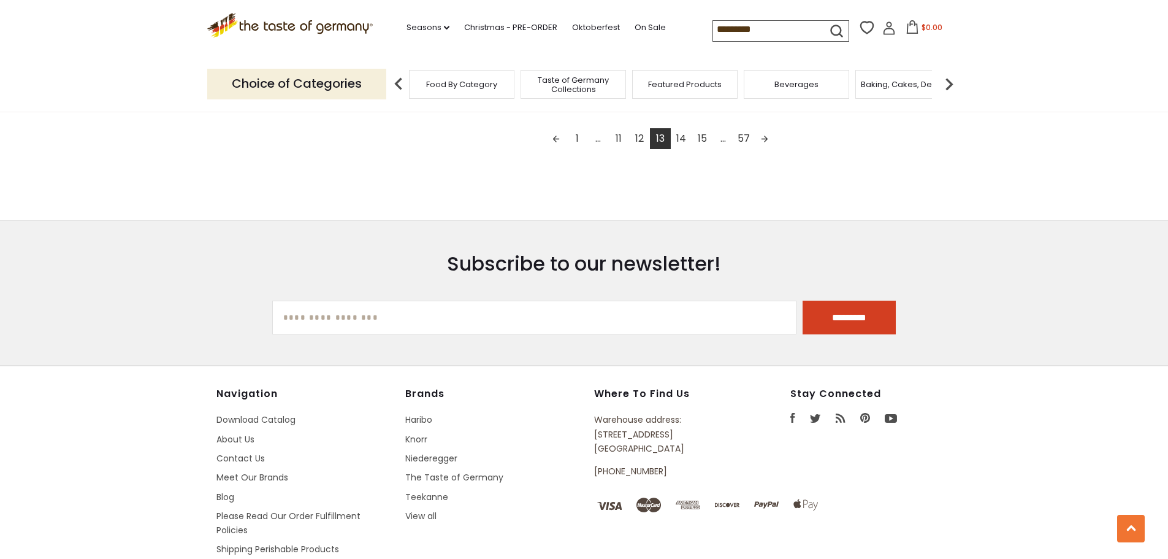
scroll to position [2759, 0]
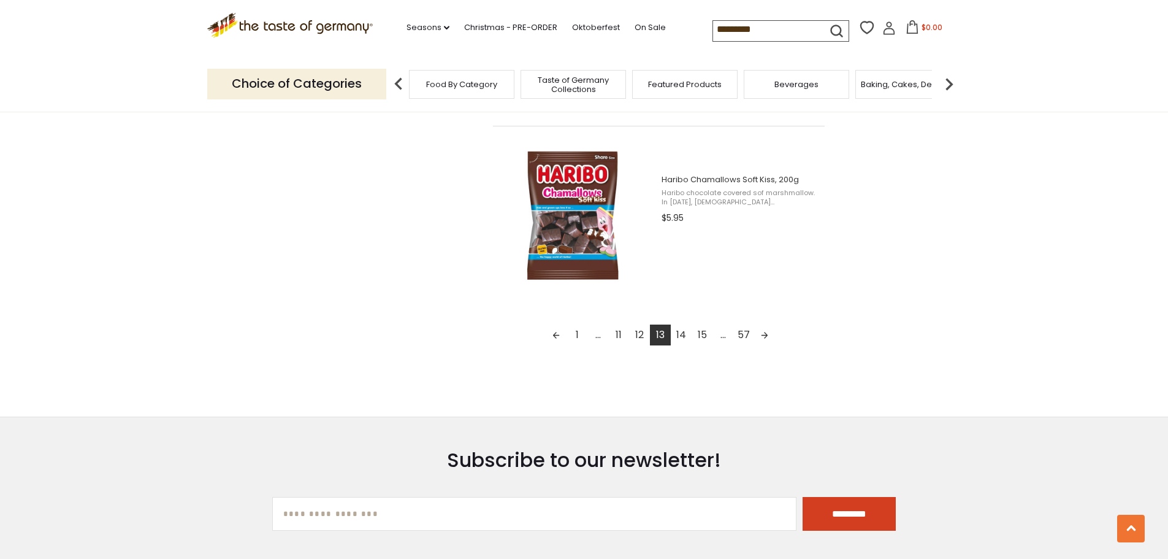
click at [767, 331] on link "Next page" at bounding box center [764, 334] width 21 height 21
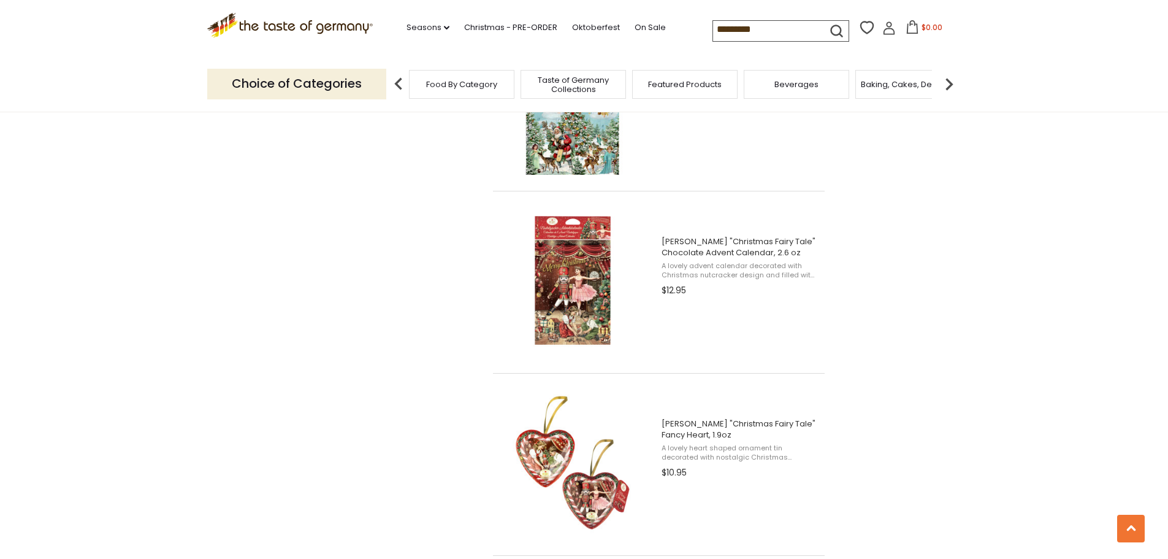
scroll to position [2637, 0]
